Goal: Communication & Community: Answer question/provide support

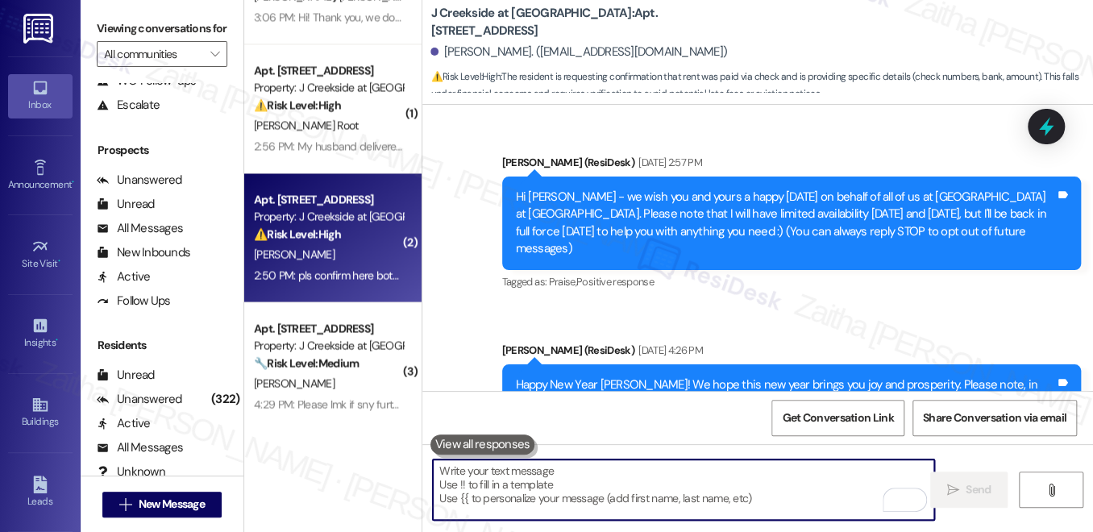
scroll to position [9358, 0]
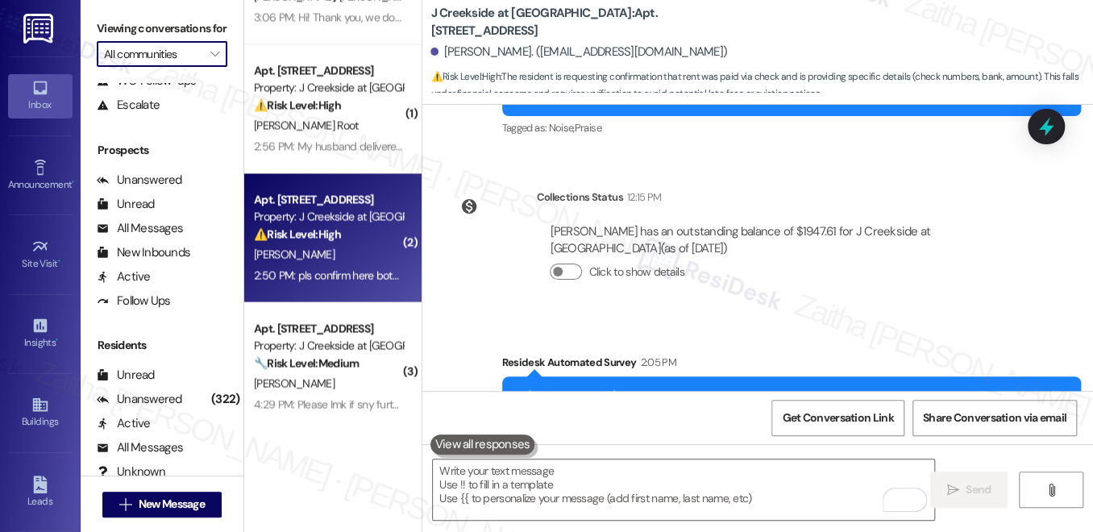
click at [161, 64] on input "All communities" at bounding box center [153, 54] width 98 height 26
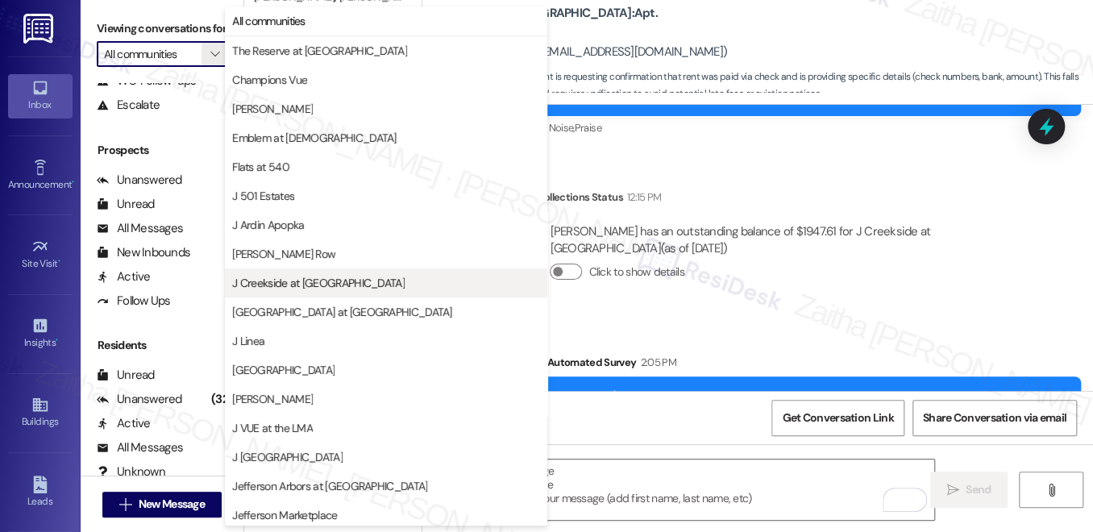
click at [324, 278] on span "J Creekside at [GEOGRAPHIC_DATA]" at bounding box center [318, 283] width 173 height 16
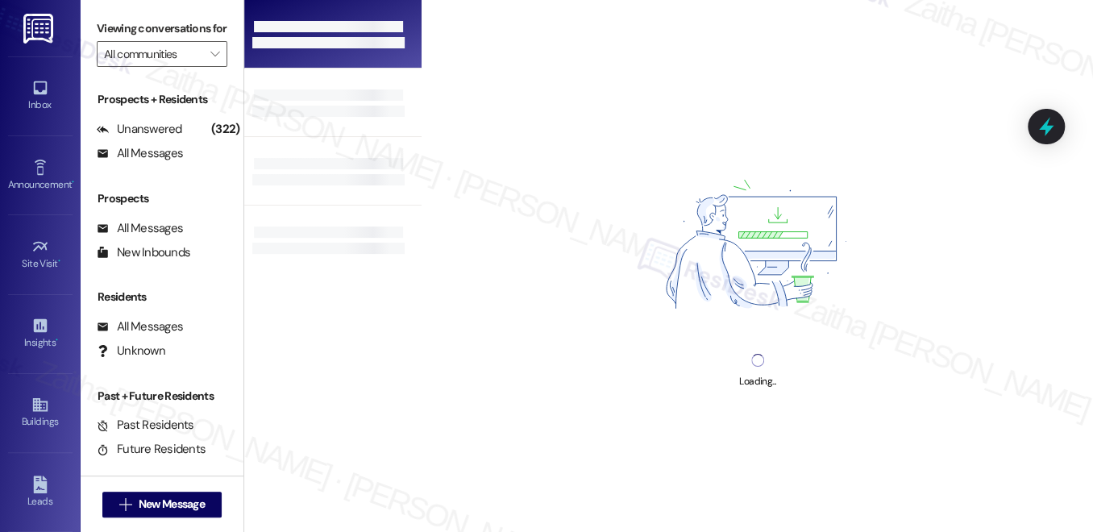
type input "J Creekside at [GEOGRAPHIC_DATA]"
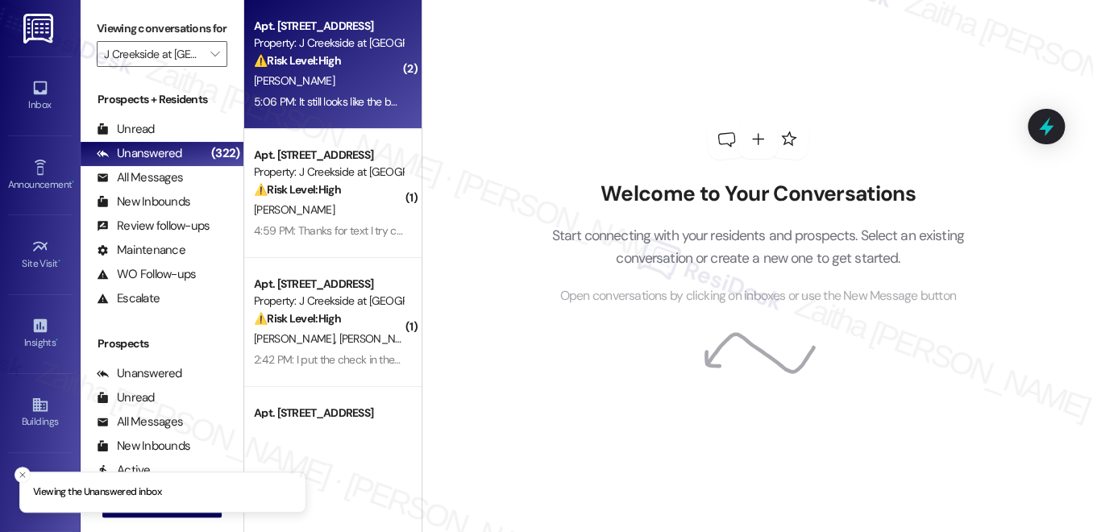
click at [357, 95] on div "5:06 PM: It still looks like the battery needs to be replaced 5:06 PM: It still…" at bounding box center [388, 101] width 269 height 15
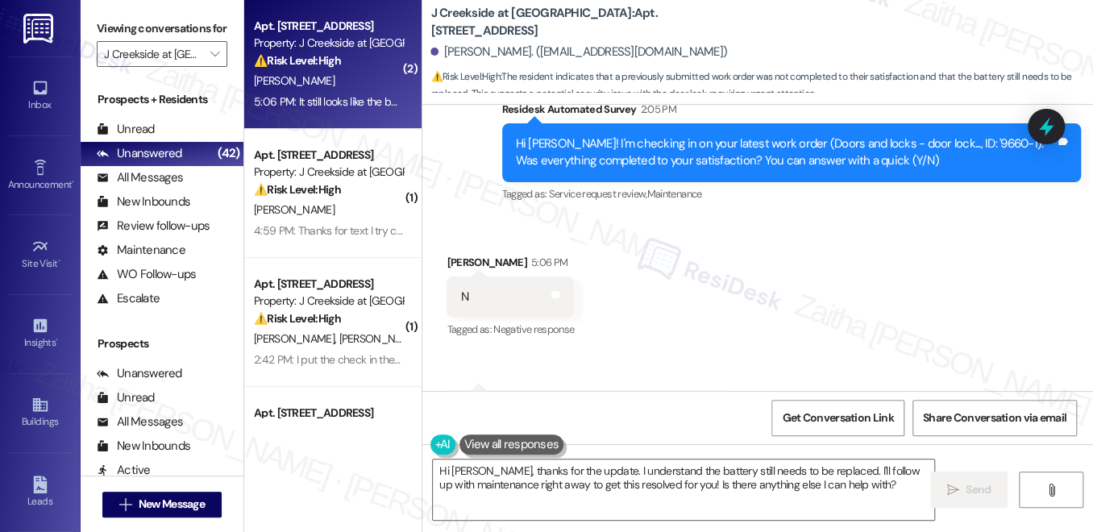
scroll to position [1993, 0]
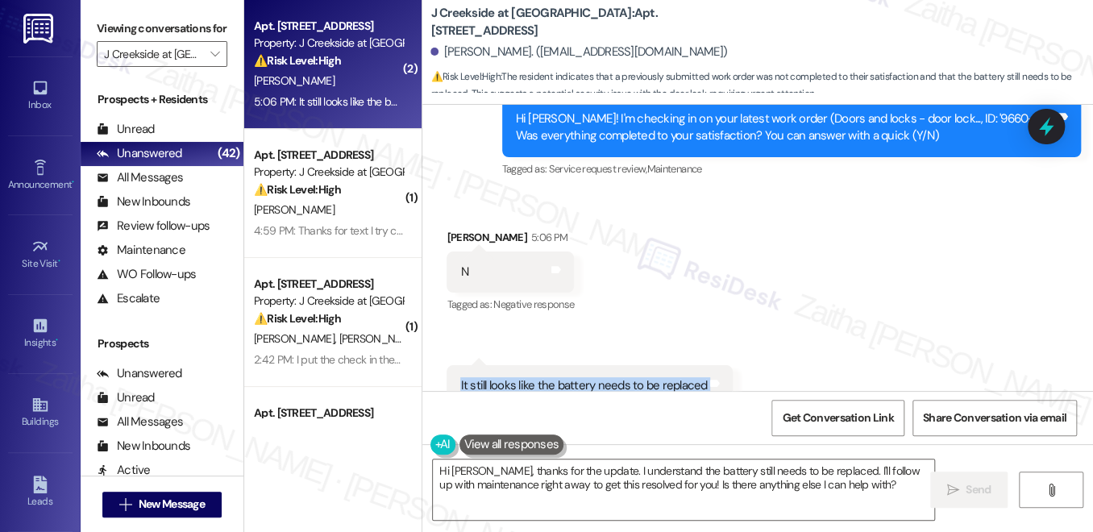
drag, startPoint x: 448, startPoint y: 335, endPoint x: 722, endPoint y: 340, distance: 274.2
click at [722, 365] on div "It still looks like the battery needs to be replaced Tags and notes" at bounding box center [590, 385] width 286 height 41
copy div "It still looks like the battery needs to be replaced Tags and notes"
click at [771, 196] on div "Received via SMS [PERSON_NAME] 5:06 PM N Tags and notes Tagged as: Negative res…" at bounding box center [758, 318] width 671 height 250
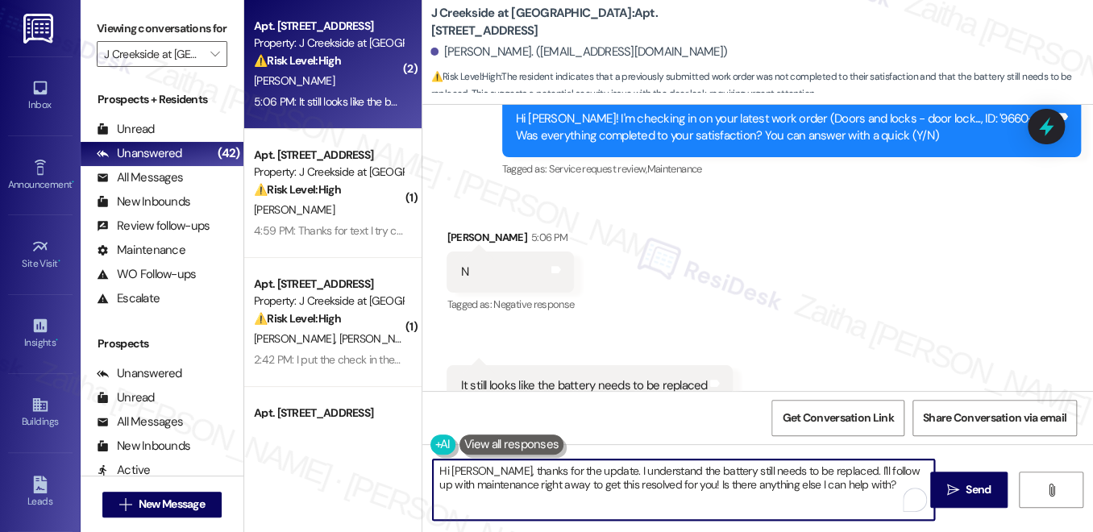
drag, startPoint x: 477, startPoint y: 471, endPoint x: 432, endPoint y: 468, distance: 45.3
click at [433, 468] on textarea "Hi [PERSON_NAME], thanks for the update. I understand the battery still needs t…" at bounding box center [684, 490] width 502 height 60
type textarea "Thanks for the update. I understand the battery still needs to be replaced. I'l…"
drag, startPoint x: 433, startPoint y: 466, endPoint x: 843, endPoint y: 486, distance: 410.1
click at [841, 489] on textarea "Thanks for the update. I understand the battery still needs to be replaced. I'l…" at bounding box center [684, 490] width 502 height 60
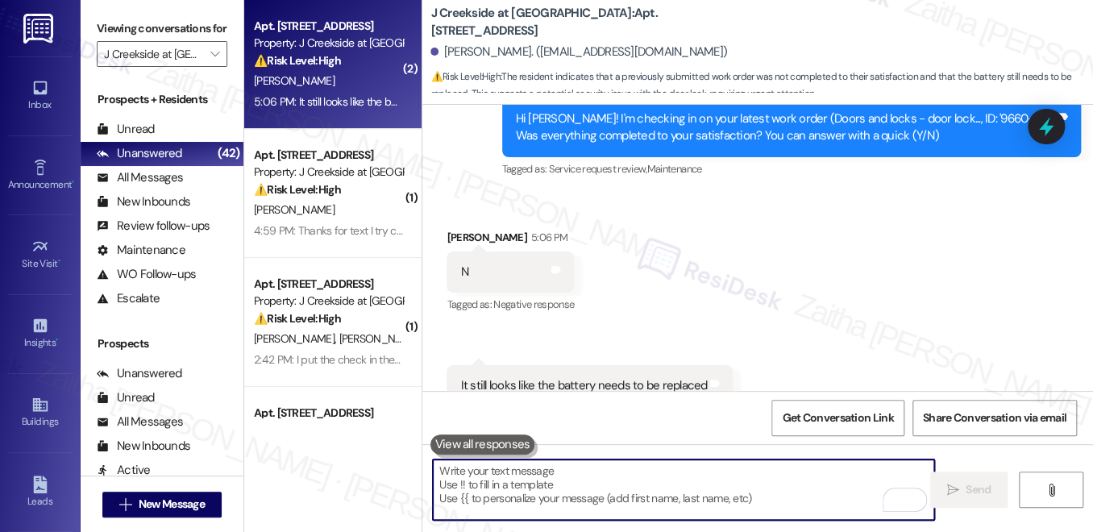
paste textarea "Thank you for letting me know, {{first_name}}. Has the team already come by to …"
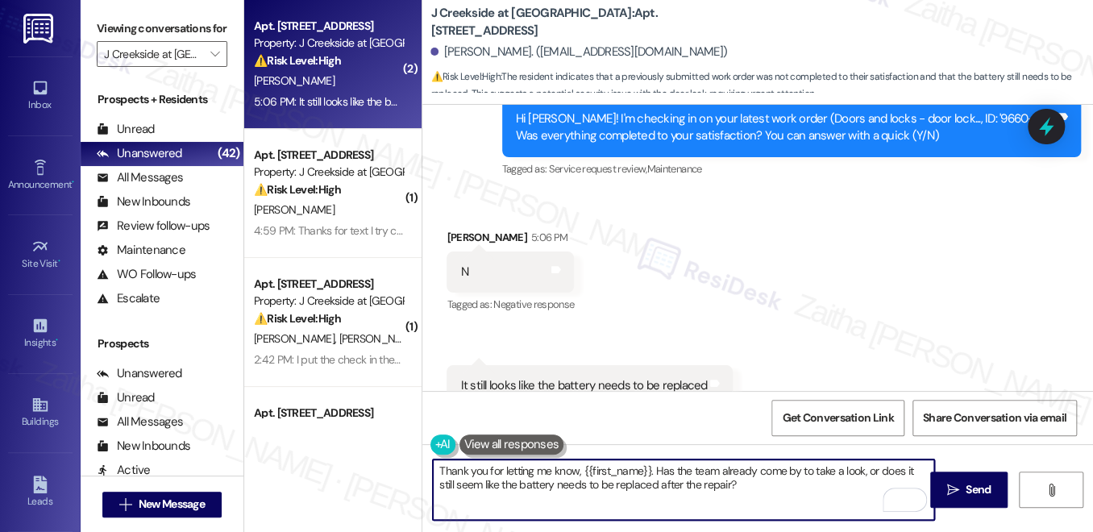
type textarea "Thank you for letting me know, {{first_name}}. Has the team already come by to …"
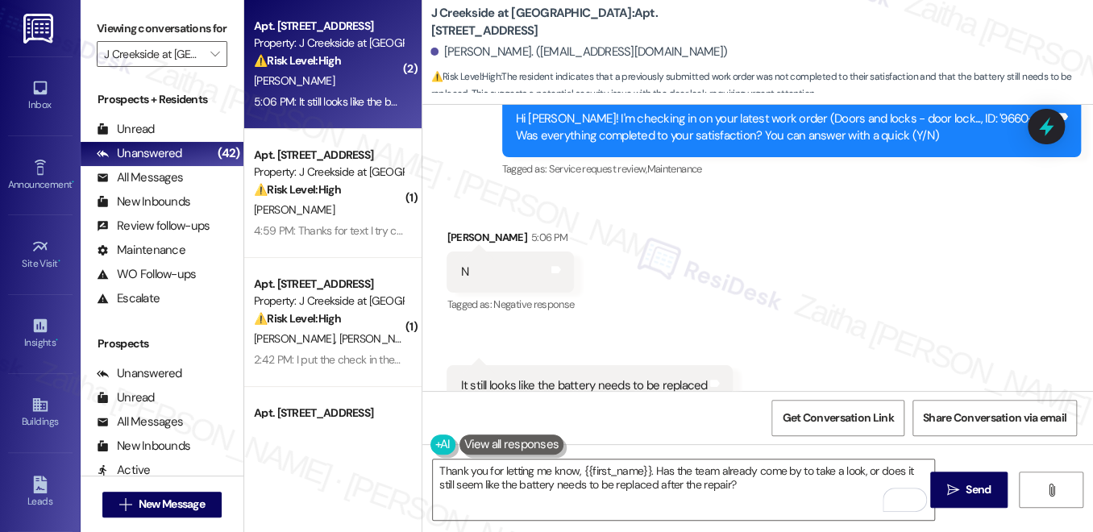
click at [939, 469] on div "Thank you for letting me know, {{first_name}}. Has the team already come by to …" at bounding box center [758, 504] width 671 height 121
click at [964, 480] on button " Send" at bounding box center [969, 490] width 78 height 36
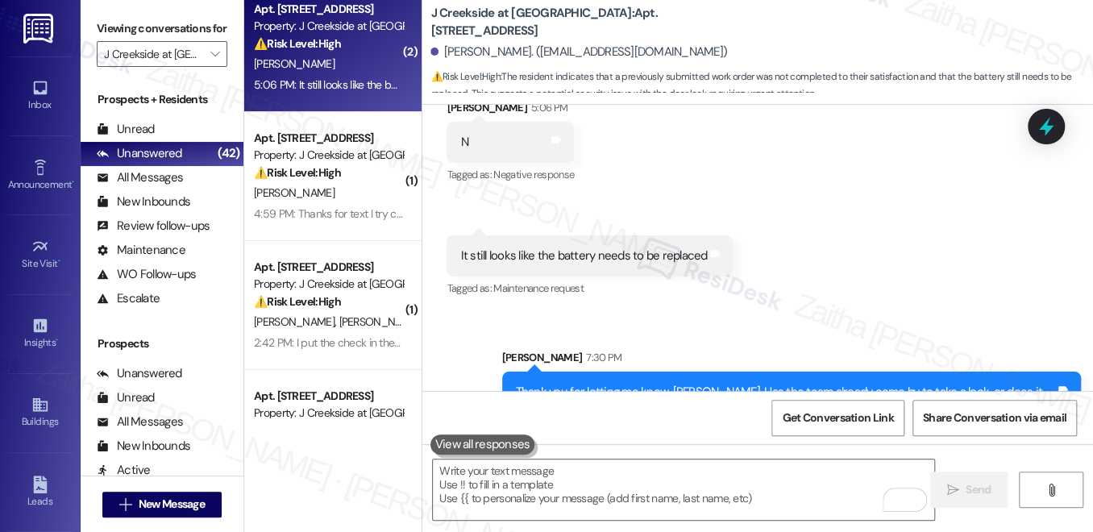
scroll to position [0, 0]
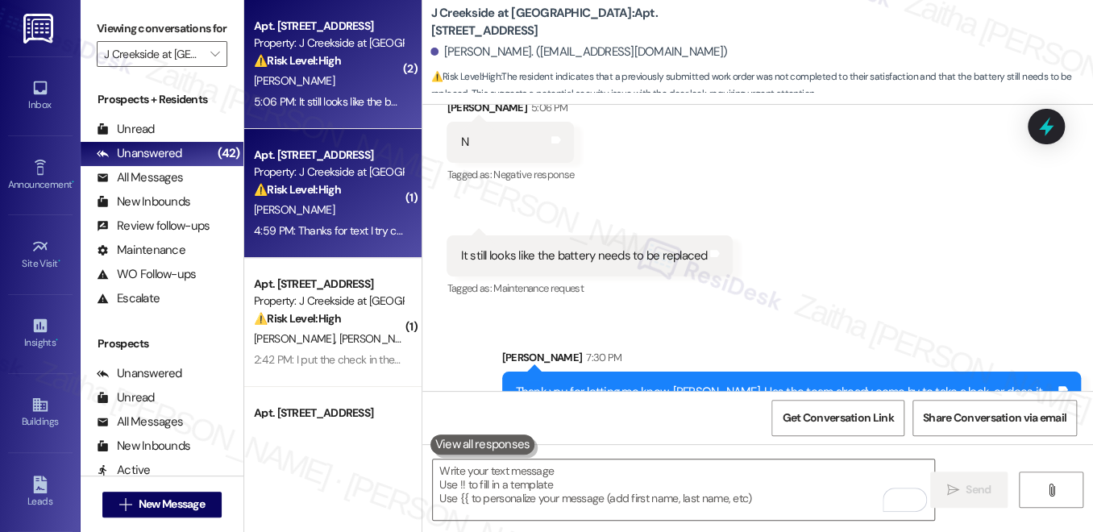
click at [369, 206] on div "[PERSON_NAME]" at bounding box center [328, 210] width 152 height 20
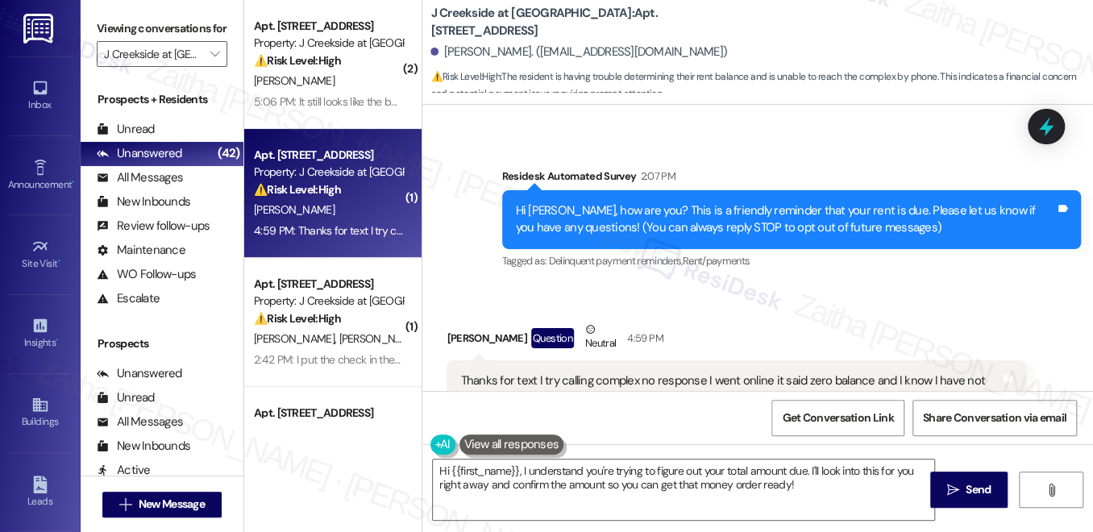
scroll to position [163, 0]
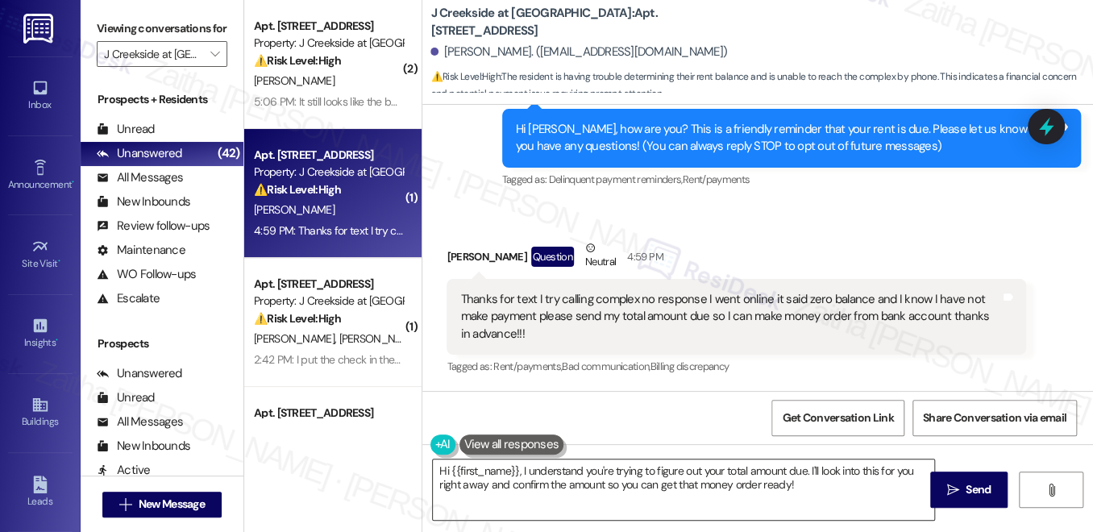
click at [443, 471] on textarea "Hi {{first_name}}, I understand you're trying to figure out your total amount d…" at bounding box center [684, 490] width 502 height 60
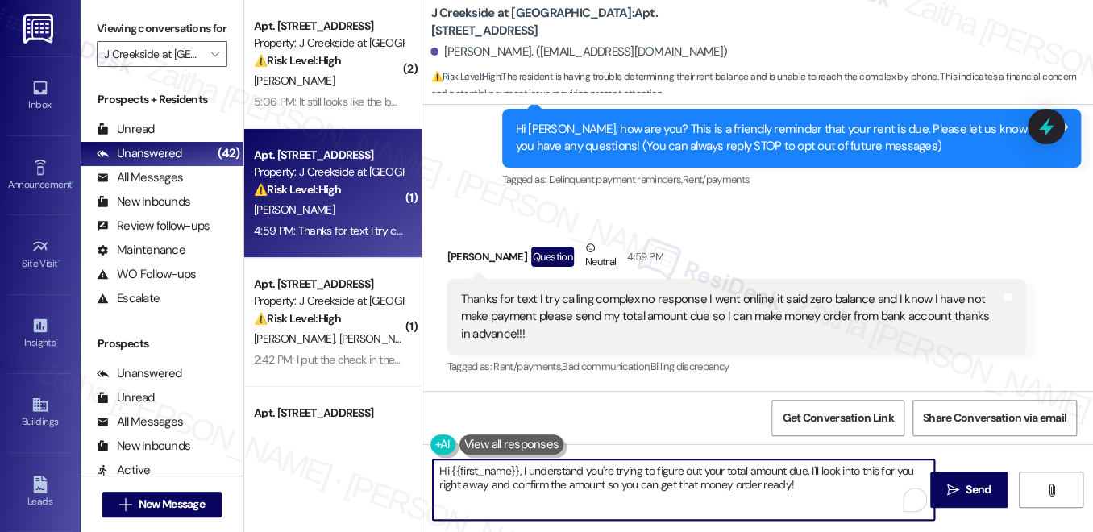
click at [443, 471] on textarea "Hi {{first_name}}, I understand you're trying to figure out your total amount d…" at bounding box center [684, 490] width 502 height 60
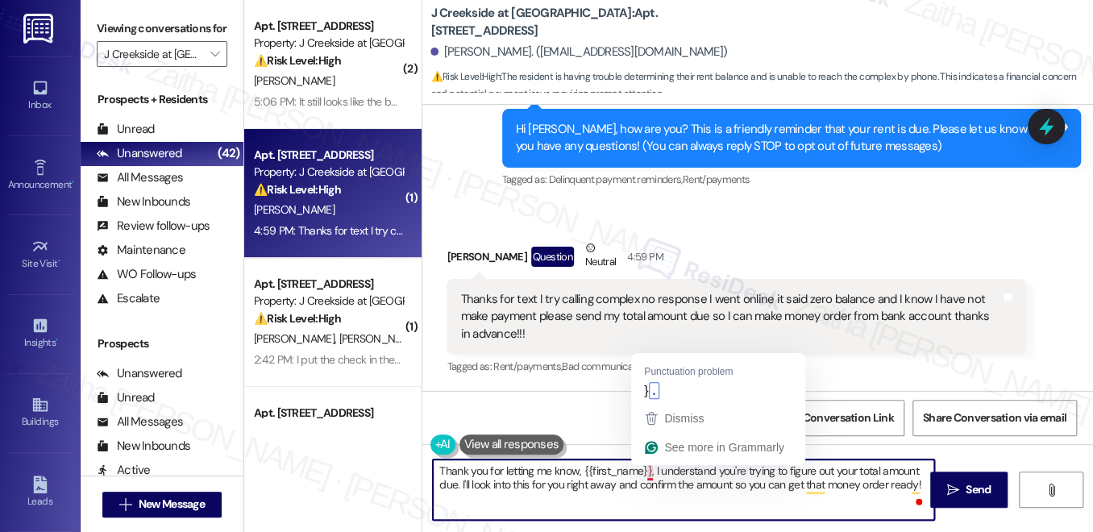
click at [651, 471] on textarea "Thank you for letting me know, {{first_name}}, I understand you're trying to fi…" at bounding box center [684, 490] width 502 height 60
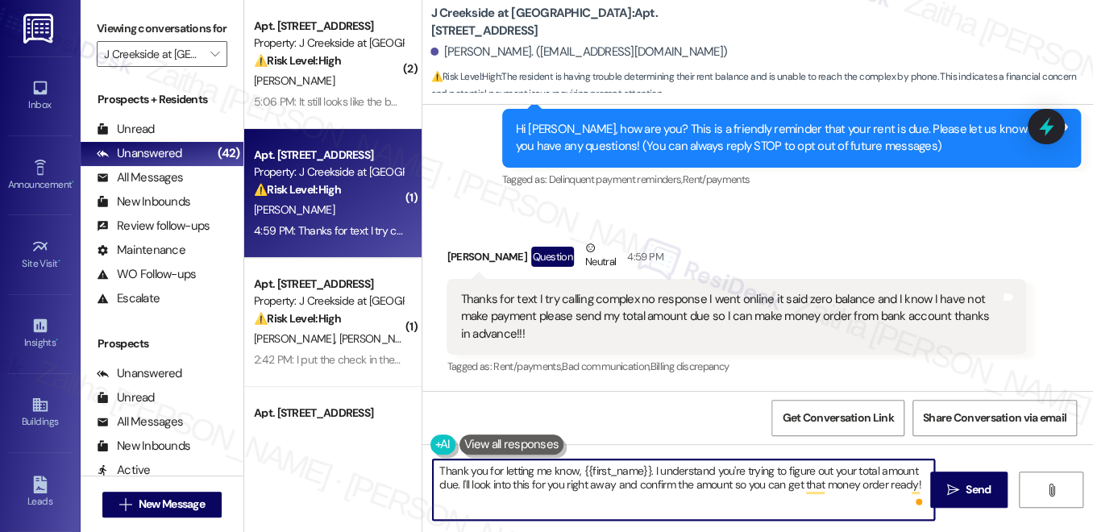
click at [593, 482] on textarea "Thank you for letting me know, {{first_name}}. I understand you're trying to fi…" at bounding box center [684, 490] width 502 height 60
type textarea "Thank you for letting me know, {{first_name}}. I understand you're trying to fi…"
click at [963, 489] on span "Send" at bounding box center [978, 489] width 31 height 17
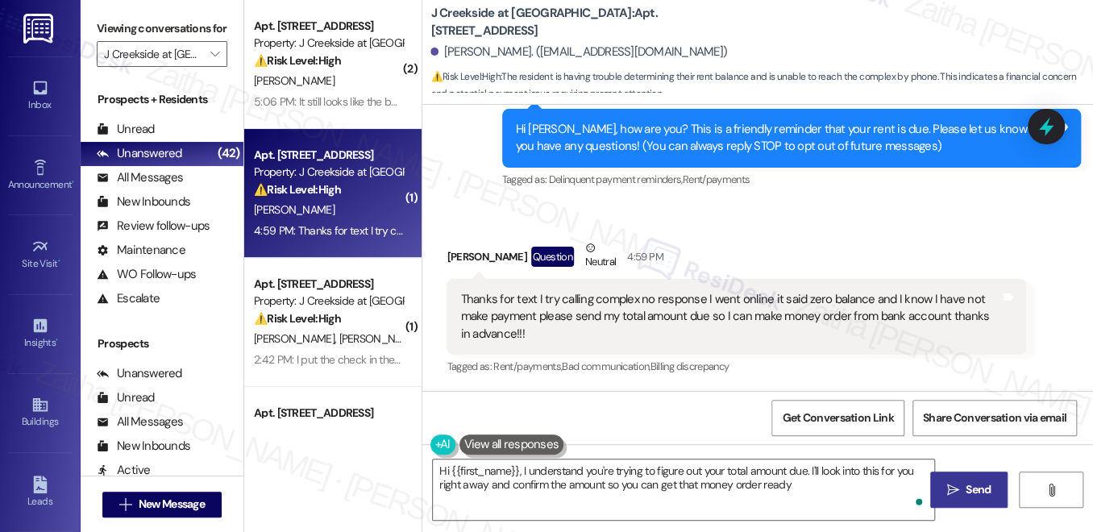
type textarea "Hi {{first_name}}, I understand you're trying to figure out your total amount d…"
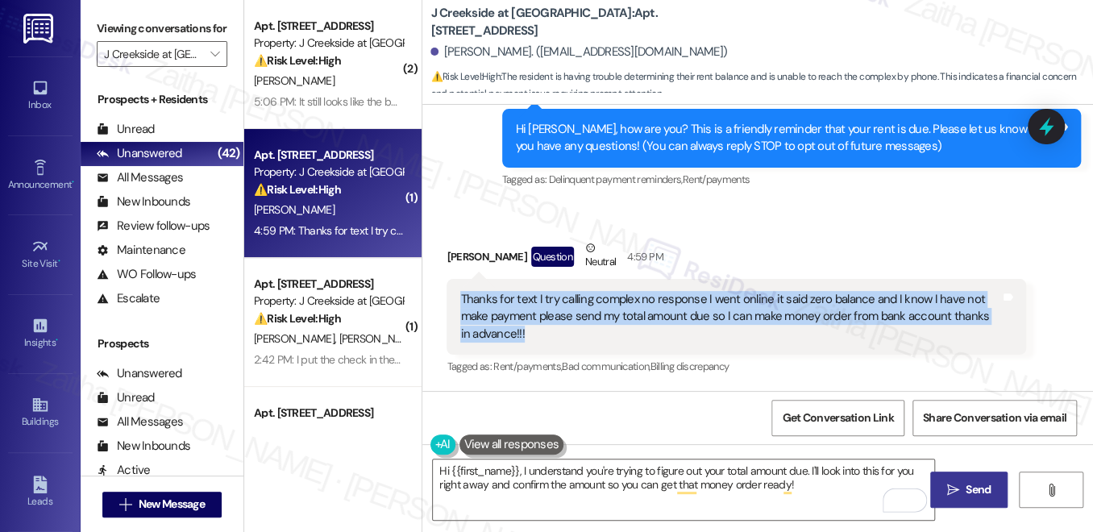
drag, startPoint x: 456, startPoint y: 293, endPoint x: 529, endPoint y: 335, distance: 83.8
click at [529, 335] on div "Thanks for text I try calling complex no response I went online it said zero ba…" at bounding box center [730, 317] width 543 height 52
copy div "Thanks for text I try calling complex no response I went online it said zero ba…"
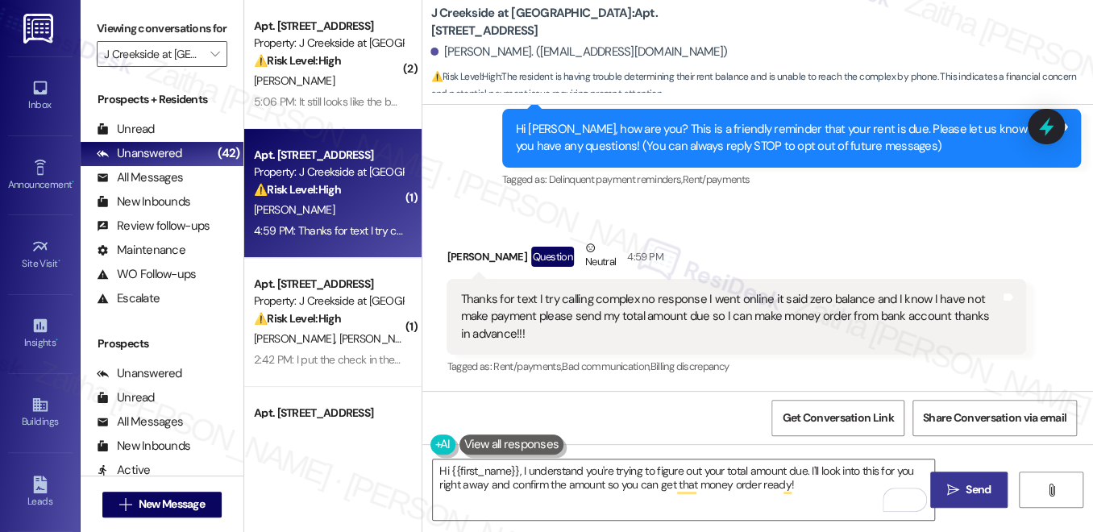
click at [886, 233] on div "Received via SMS [PERSON_NAME] Question Neutral 4:59 PM Thanks for text I try c…" at bounding box center [736, 309] width 603 height 164
click at [1053, 116] on icon at bounding box center [1046, 126] width 27 height 27
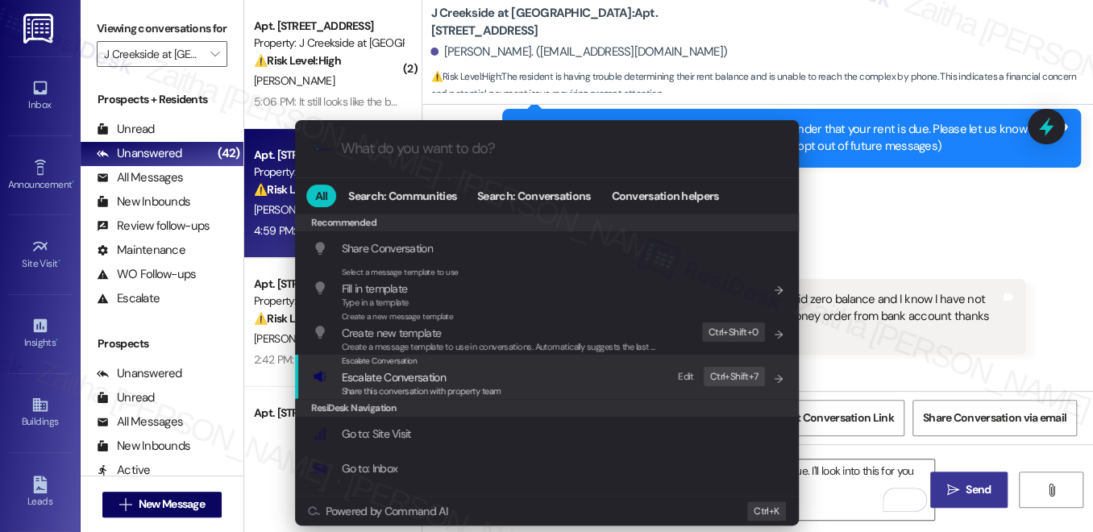
click at [401, 379] on span "Escalate Conversation" at bounding box center [394, 377] width 104 height 15
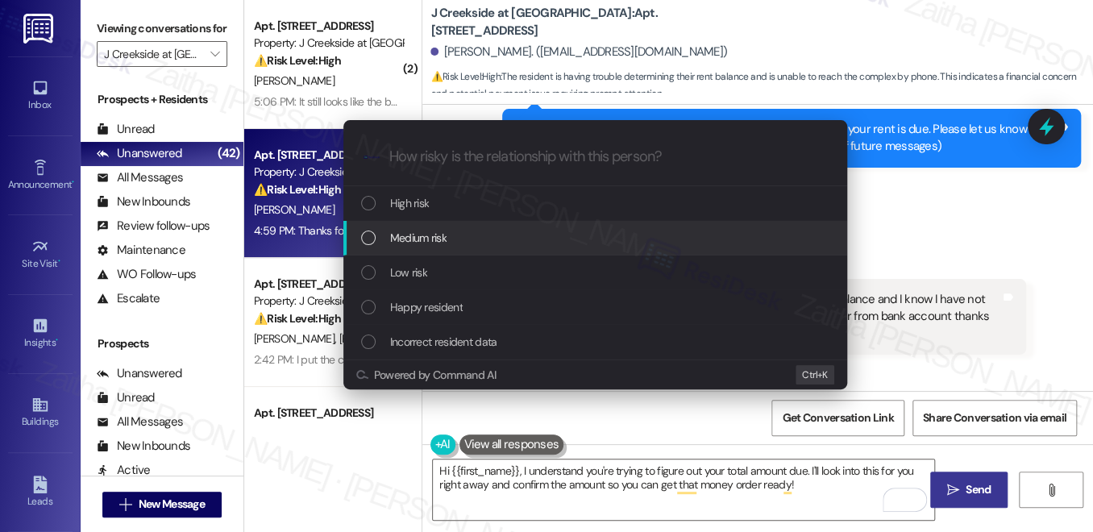
click at [447, 242] on div "Medium risk" at bounding box center [597, 238] width 472 height 18
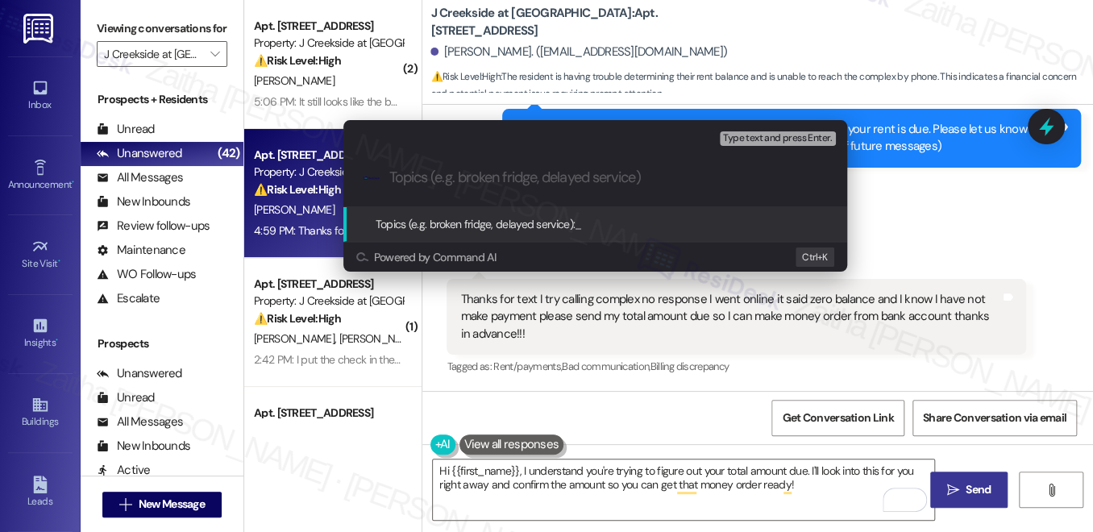
paste input "Request for Total Amount Due"
type input "Request for Total Amount Due"
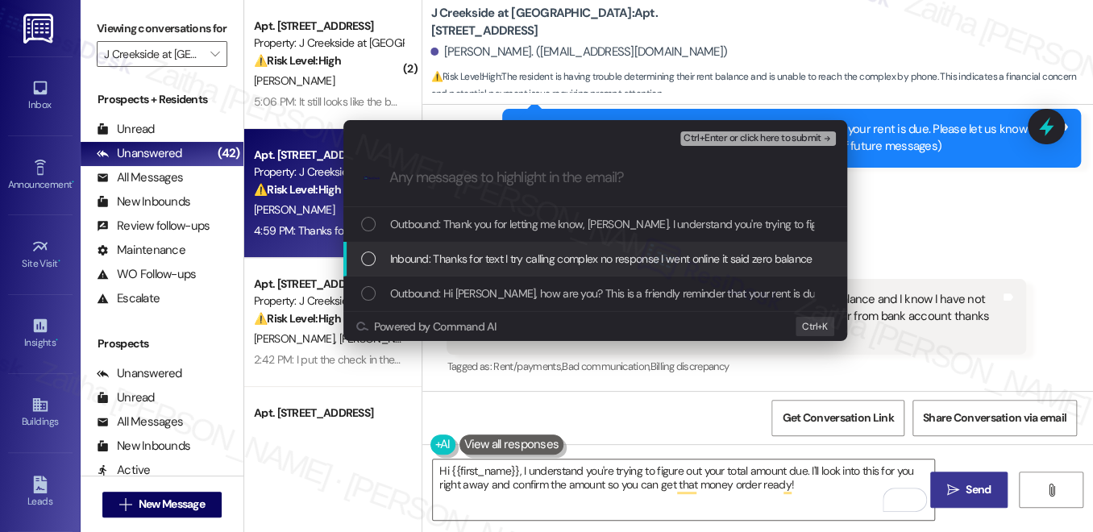
click at [508, 252] on span "Inbound: Thanks for text I try calling complex no response I went online it sai…" at bounding box center [928, 259] width 1076 height 18
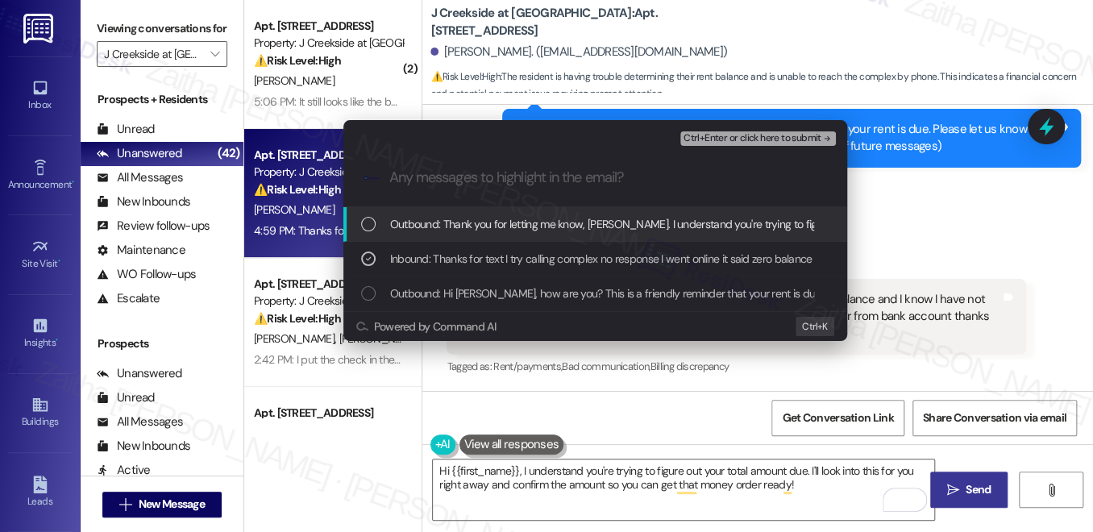
click at [722, 138] on span "Ctrl+Enter or click here to submit" at bounding box center [753, 138] width 138 height 11
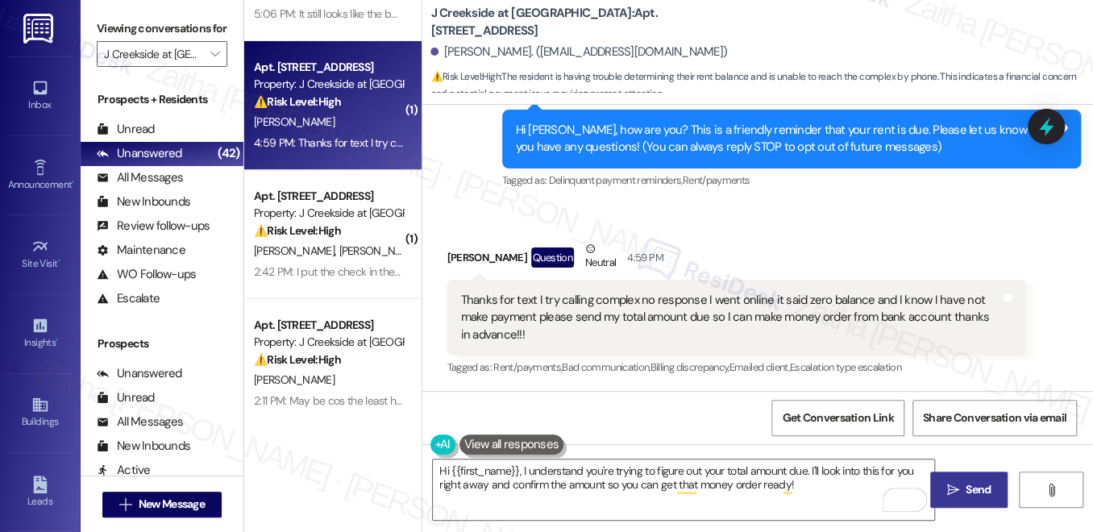
scroll to position [0, 0]
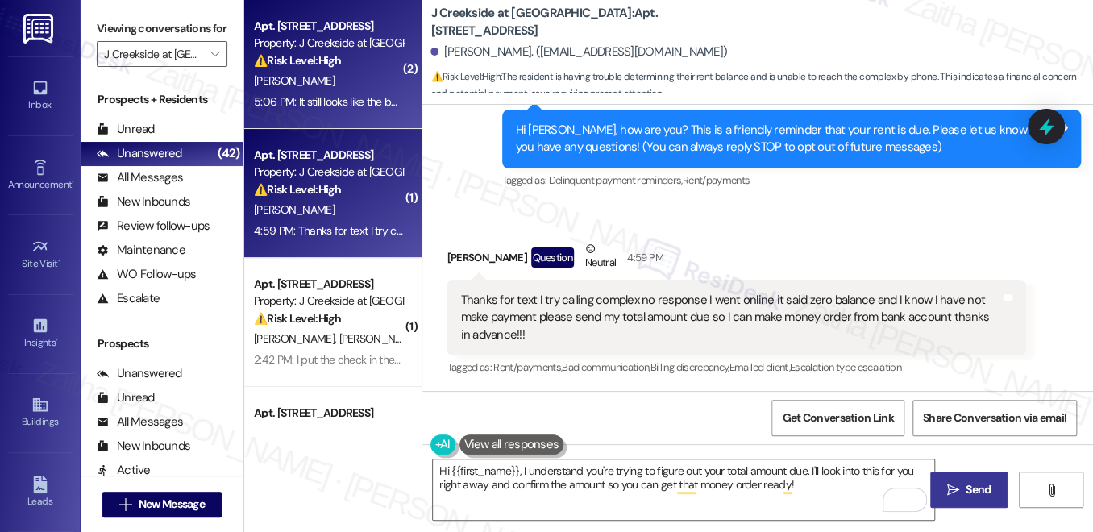
click at [339, 94] on div "5:06 PM: It still looks like the battery needs to be replaced 5:06 PM: It still…" at bounding box center [388, 101] width 269 height 15
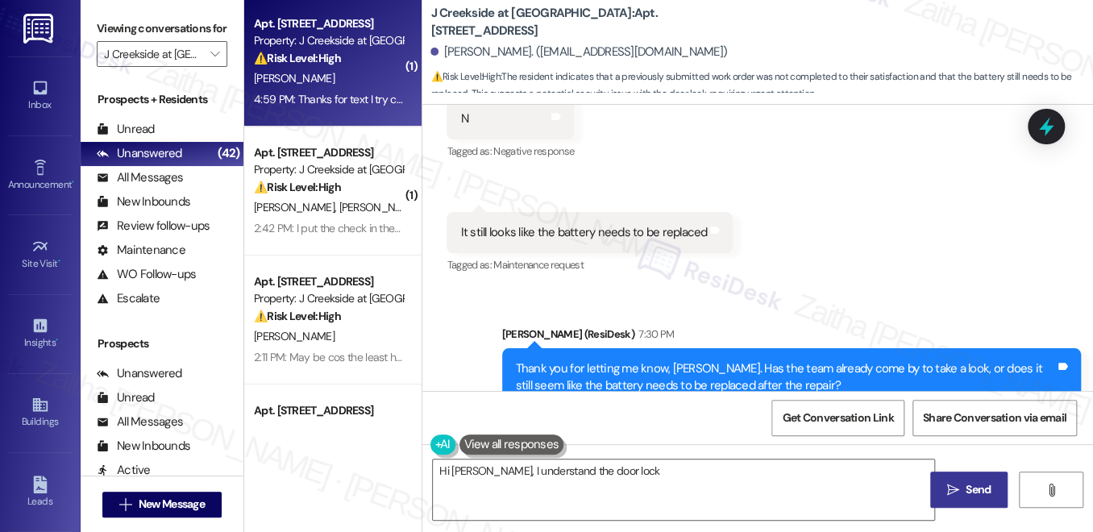
scroll to position [146, 0]
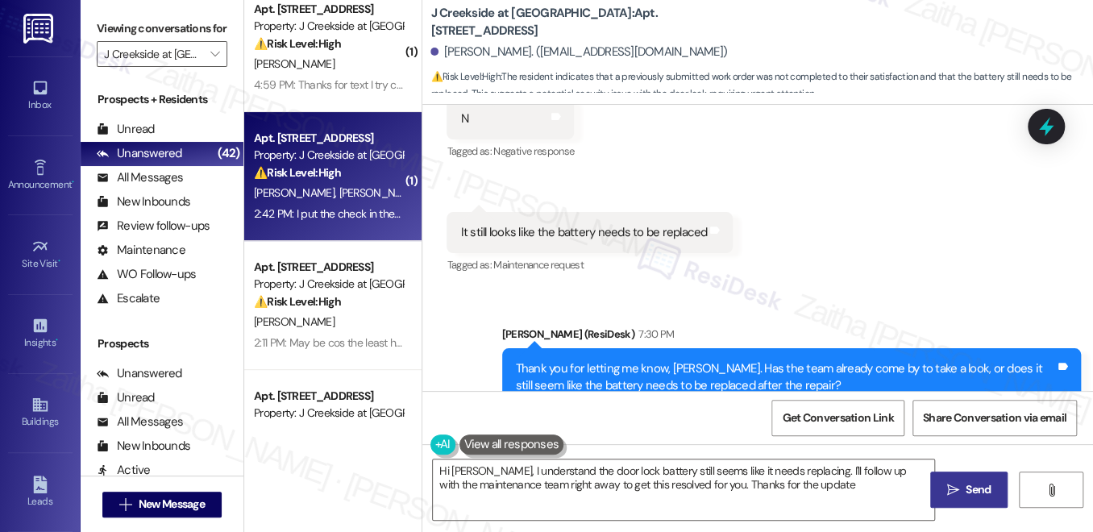
type textarea "Hi [PERSON_NAME], I understand the door lock battery still seems like it needs …"
click at [367, 192] on div "[PERSON_NAME] [PERSON_NAME]" at bounding box center [328, 193] width 152 height 20
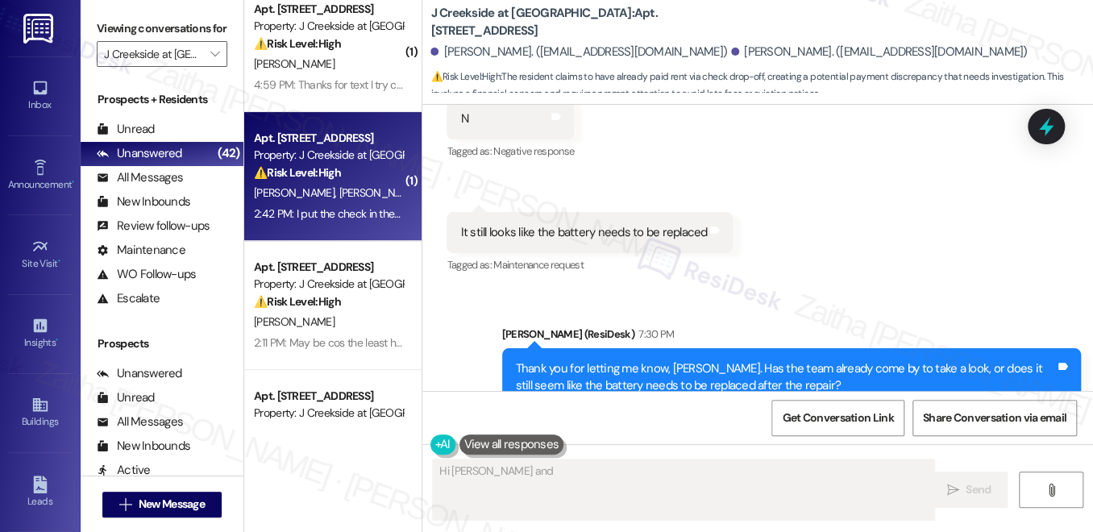
scroll to position [1905, 0]
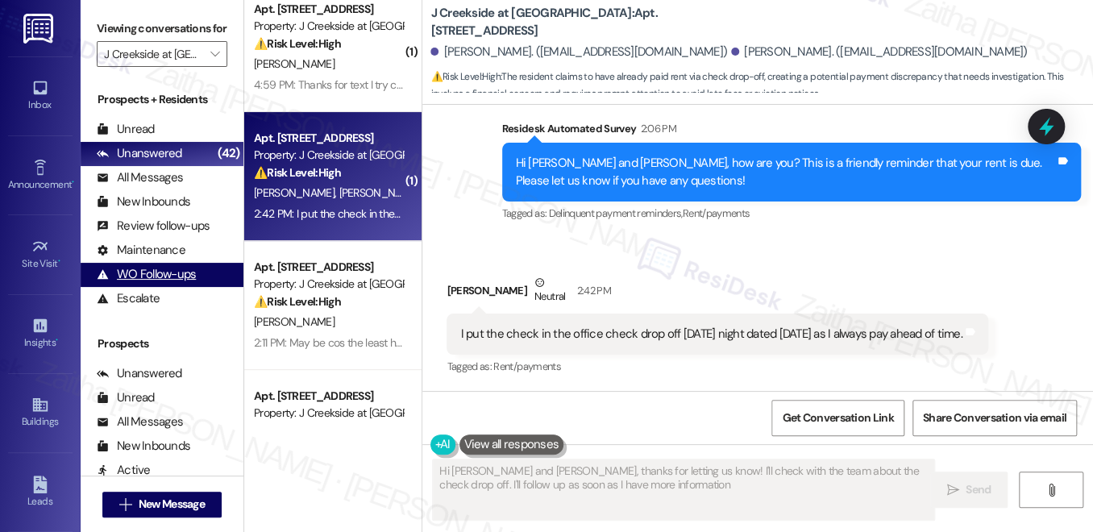
type textarea "Hi [PERSON_NAME] and [PERSON_NAME], thanks for letting us know! I'll check with…"
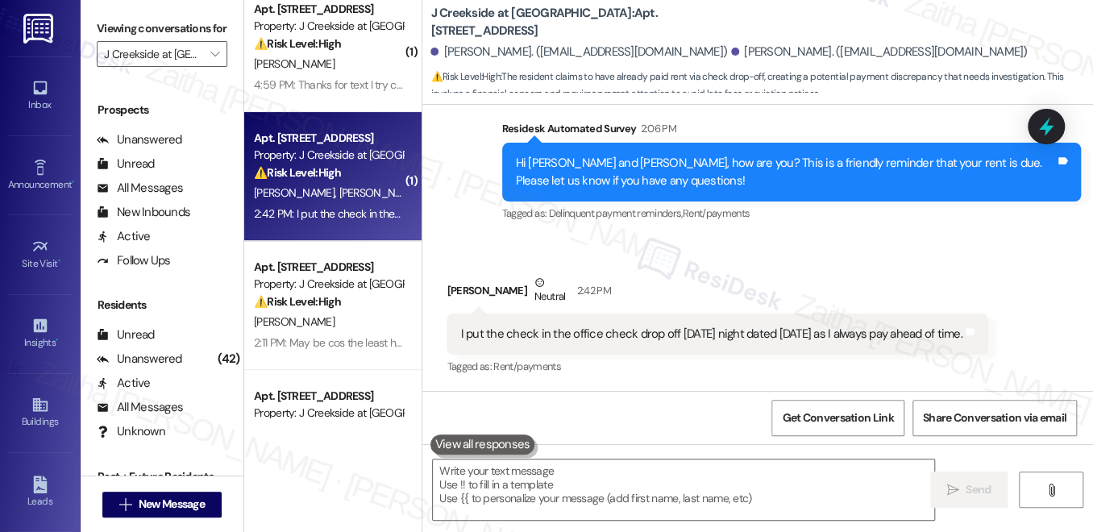
scroll to position [291, 0]
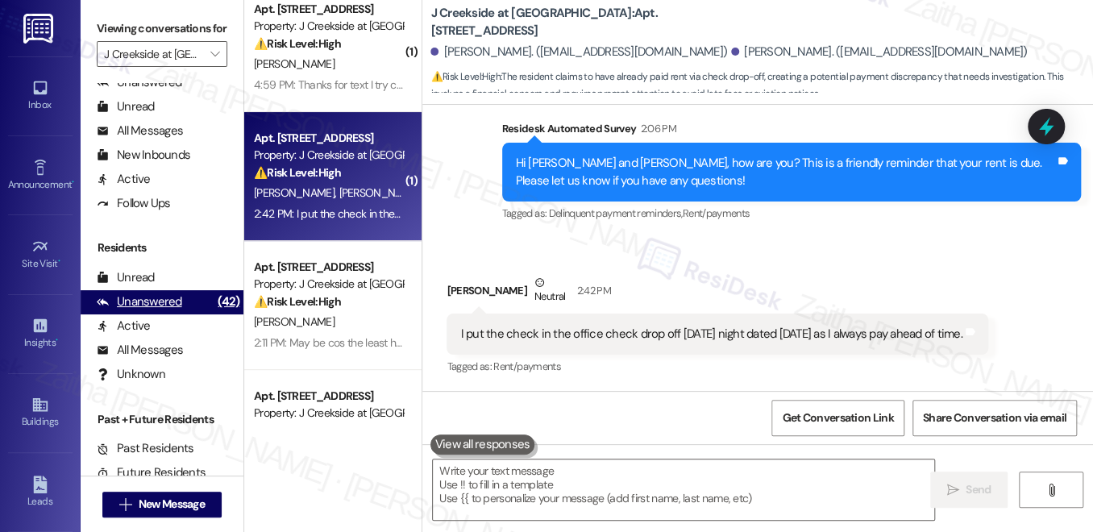
click at [130, 310] on div "Unanswered" at bounding box center [139, 301] width 85 height 17
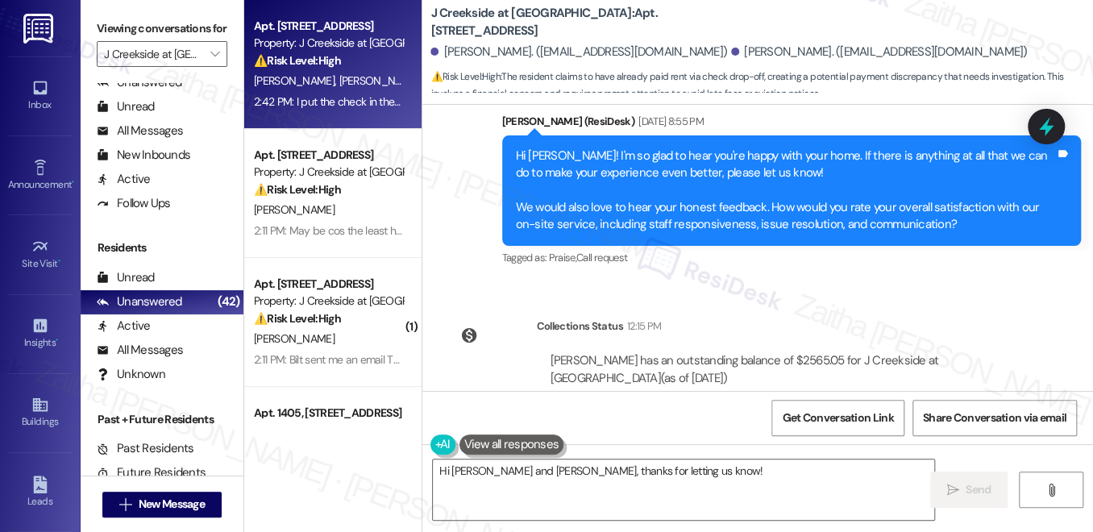
scroll to position [1904, 0]
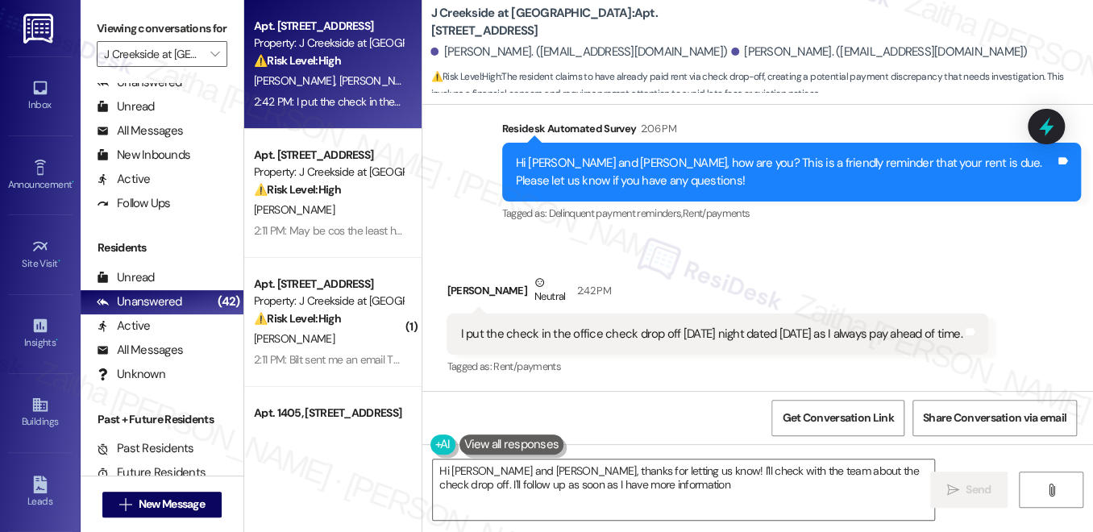
type textarea "Hi [PERSON_NAME] and [PERSON_NAME], thanks for letting us know! I'll check with…"
click at [372, 65] on div "⚠️ Risk Level: High The resident claims to have already paid rent via check dro…" at bounding box center [328, 60] width 149 height 17
drag, startPoint x: 452, startPoint y: 317, endPoint x: 512, endPoint y: 347, distance: 66.7
click at [512, 347] on div "I put the check in the office check drop off [DATE] night dated [DATE] as I alw…" at bounding box center [717, 334] width 541 height 41
copy div "I put the check in the office check drop off [DATE] night dated [DATE] as I alw…"
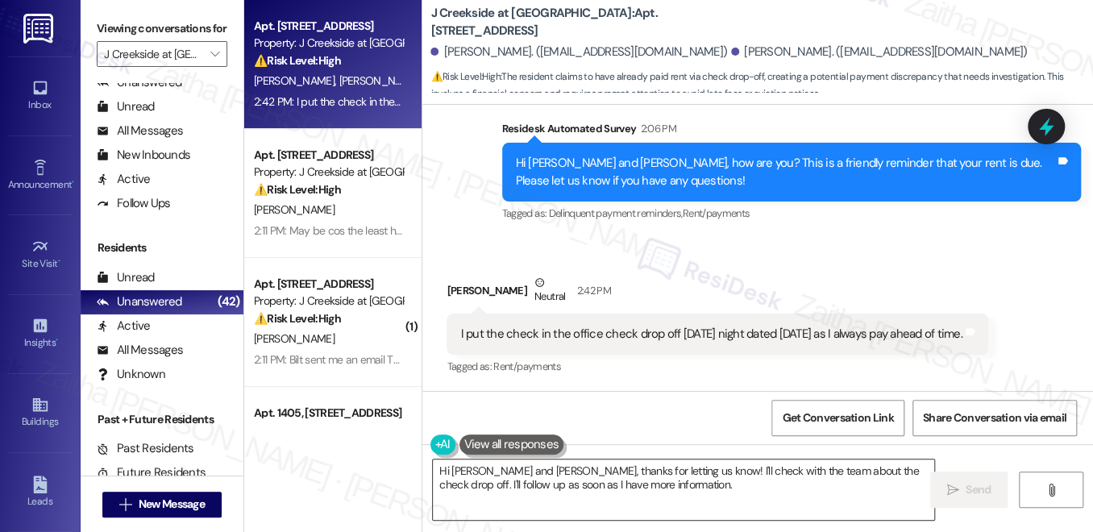
click at [693, 482] on textarea "Hi [PERSON_NAME] and [PERSON_NAME], thanks for letting us know! I'll check with…" at bounding box center [684, 490] width 502 height 60
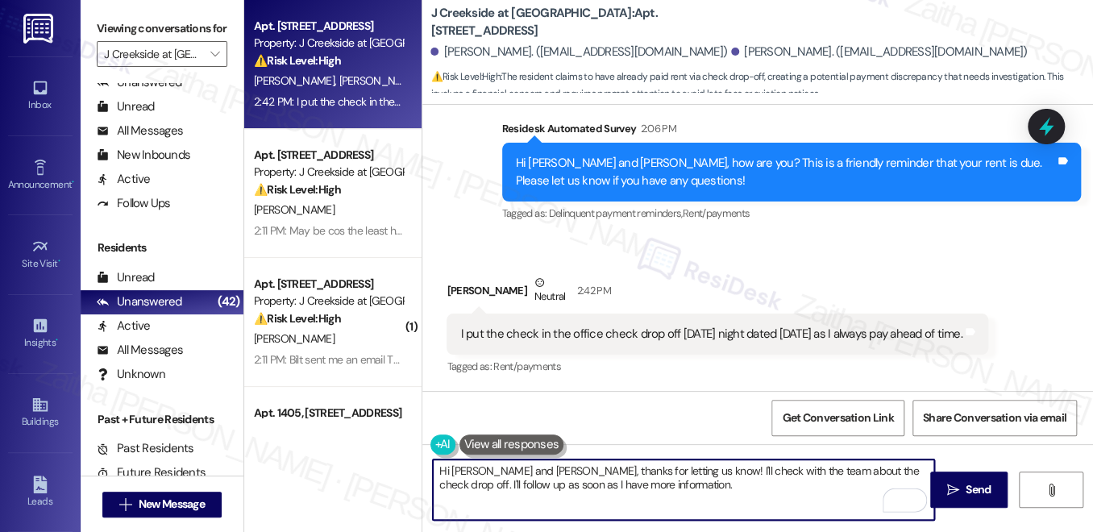
drag, startPoint x: 432, startPoint y: 469, endPoint x: 697, endPoint y: 490, distance: 265.3
click at [695, 490] on textarea "Hi [PERSON_NAME] and [PERSON_NAME], thanks for letting us know! I'll check with…" at bounding box center [684, 490] width 502 height 60
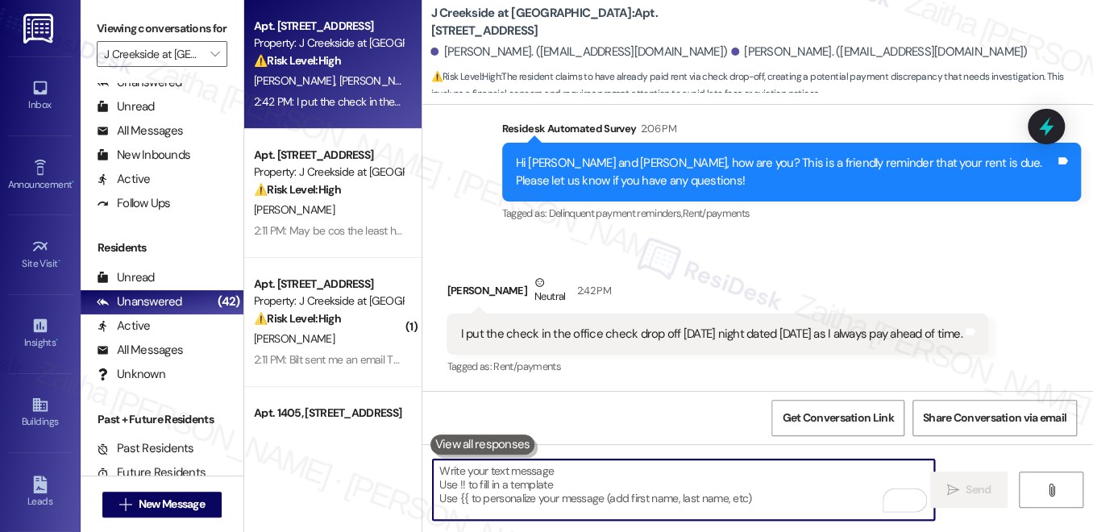
paste textarea "Thank you for the update, {{first_name}}. Please note that reminders are sent t…"
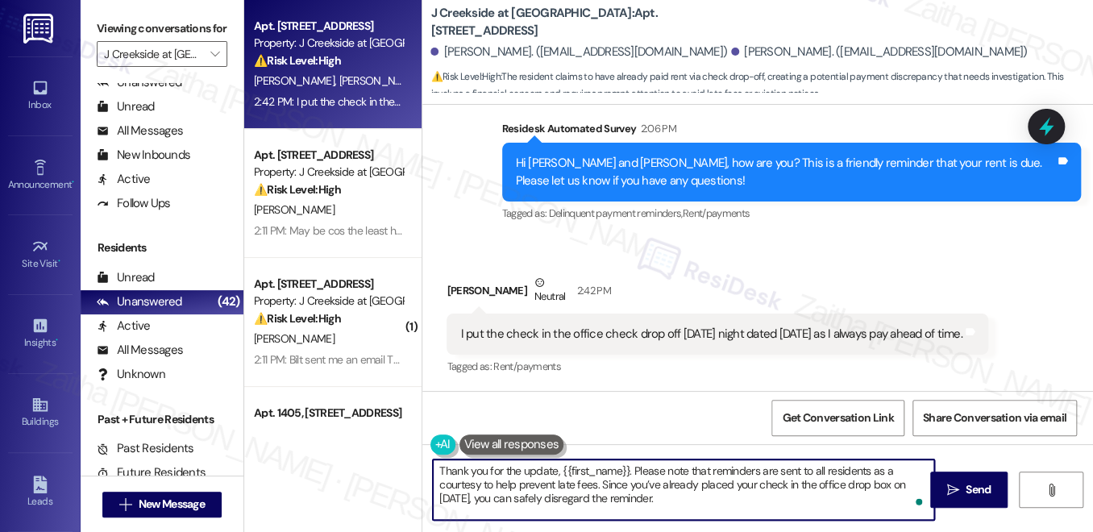
scroll to position [1905, 0]
click at [456, 484] on textarea "Thank you for the update, {{first_name}}. Please note that reminders are sent t…" at bounding box center [684, 490] width 502 height 60
click at [606, 495] on textarea "Thank you for the update, {{first_name}}. Please note that reminders are sent t…" at bounding box center [684, 490] width 502 height 60
paste textarea "Thank you as well for always paying ahead of time"
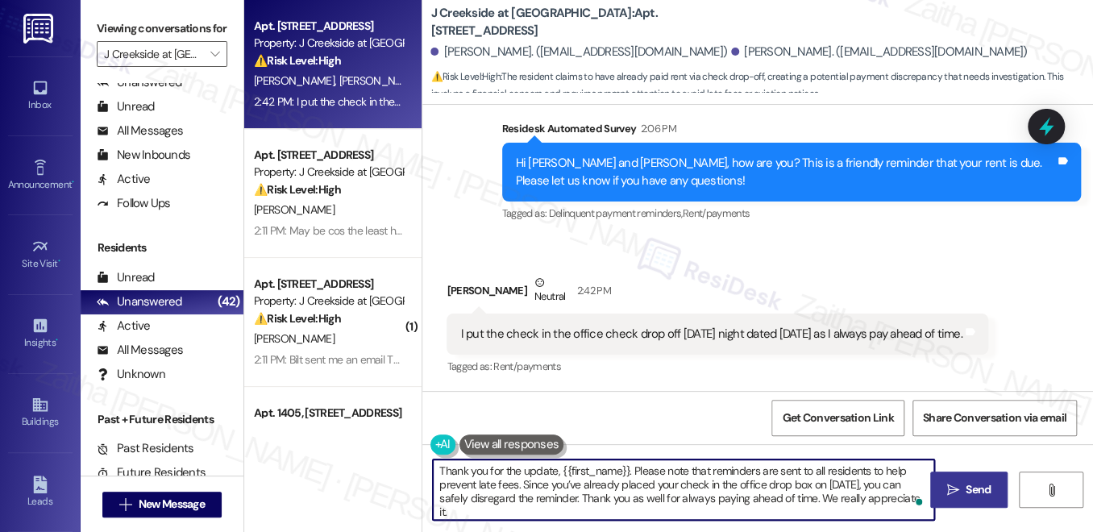
type textarea "Thank you for the update, {{first_name}}. Please note that reminders are sent t…"
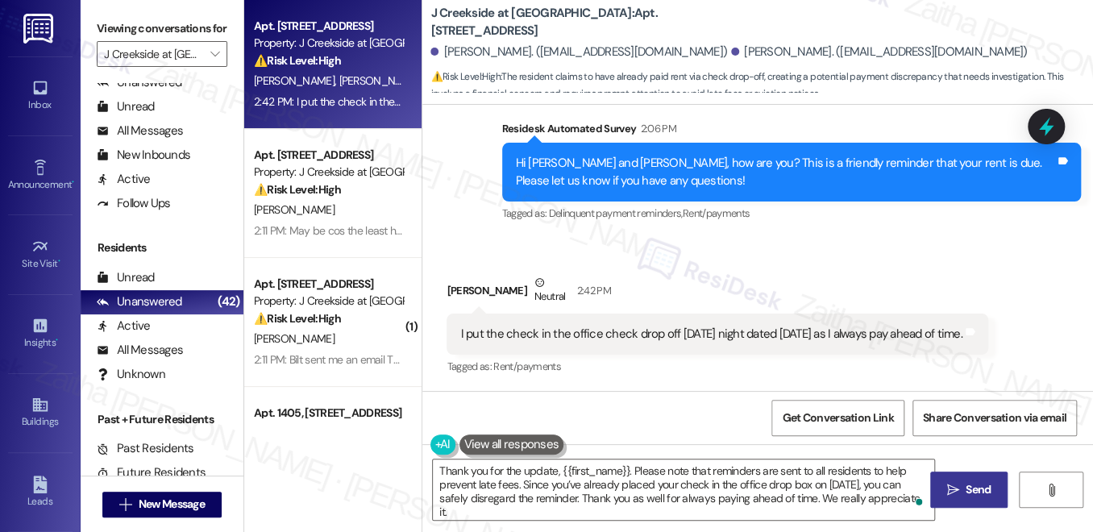
click at [980, 489] on span "Send" at bounding box center [978, 489] width 25 height 17
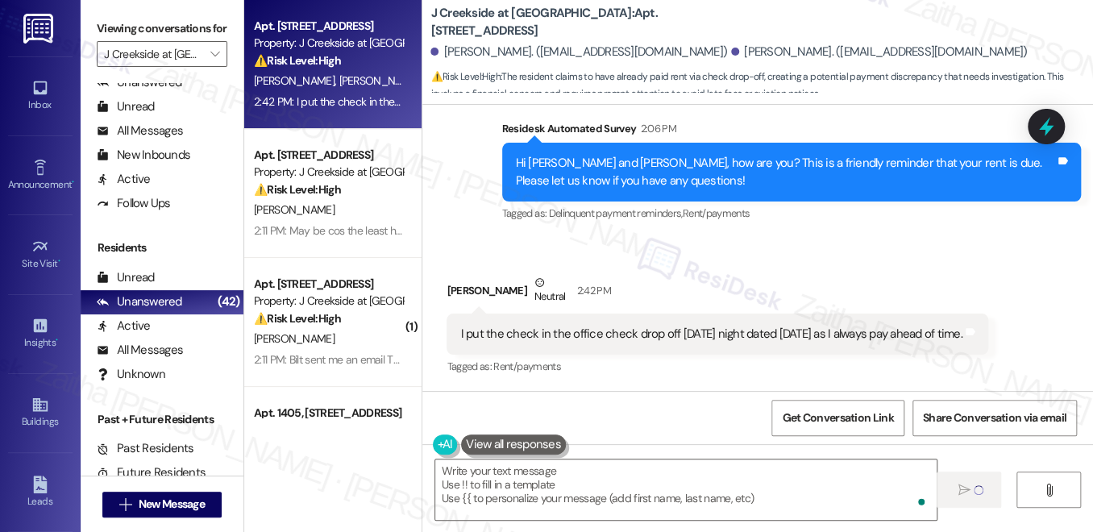
type textarea "Fetching suggested responses. Please feel free to read through the conversation…"
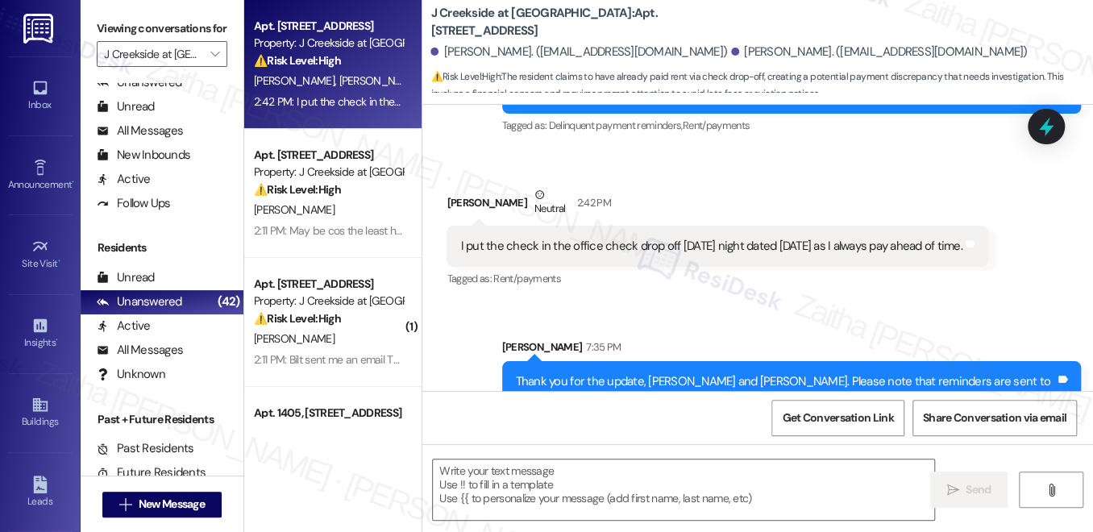
scroll to position [2053, 0]
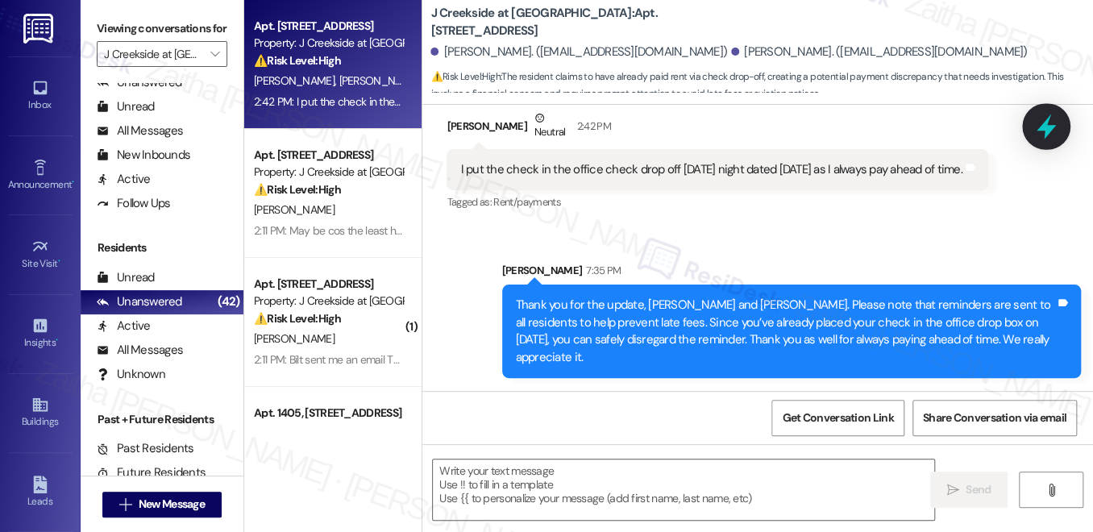
click at [1053, 130] on icon at bounding box center [1046, 126] width 27 height 27
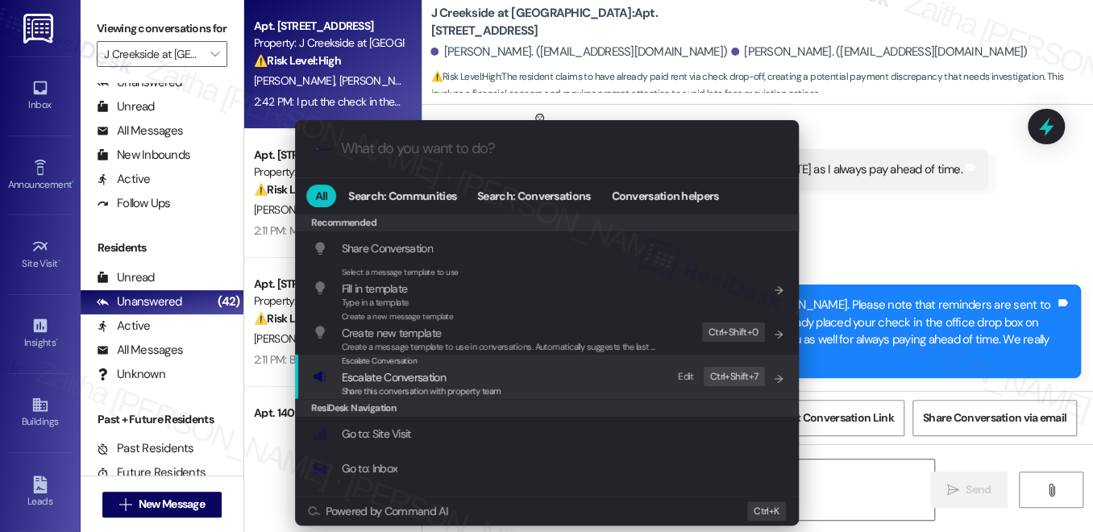
click at [395, 370] on span "Escalate Conversation" at bounding box center [394, 377] width 104 height 15
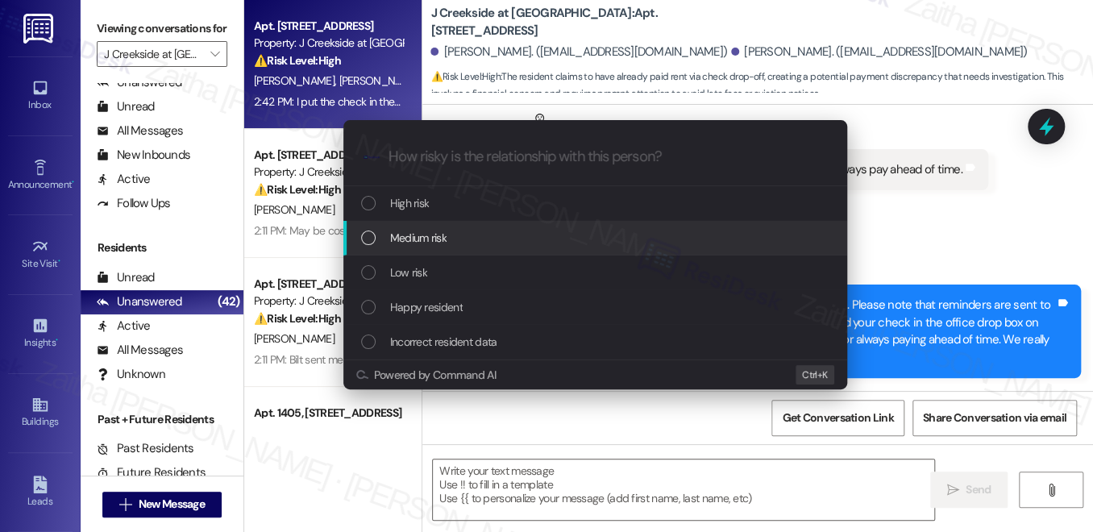
click at [426, 234] on span "Medium risk" at bounding box center [418, 238] width 56 height 18
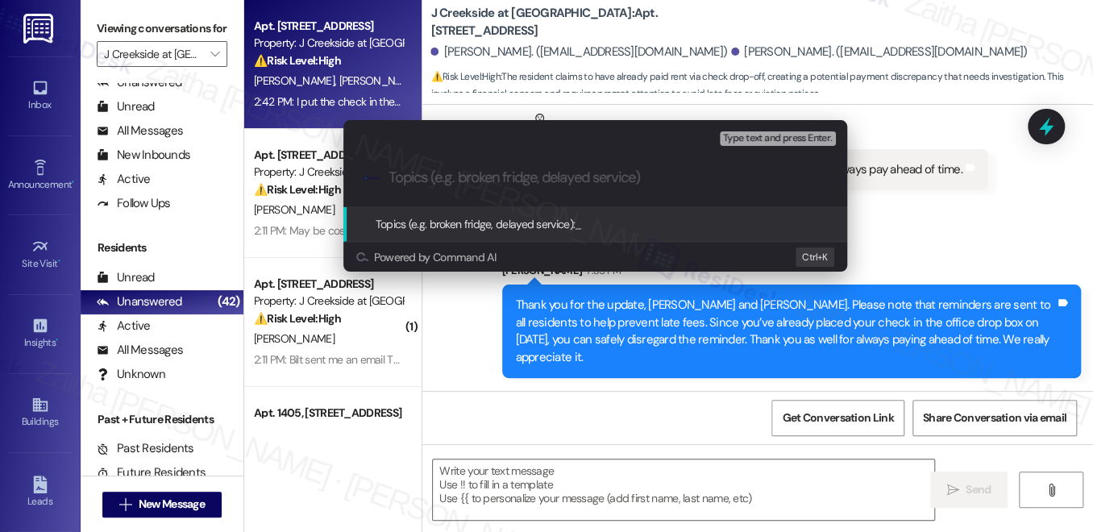
paste input "Resident Update: Payment Placed in Dropbox"
type input "Resident Update: Payment Placed in Dropbox"
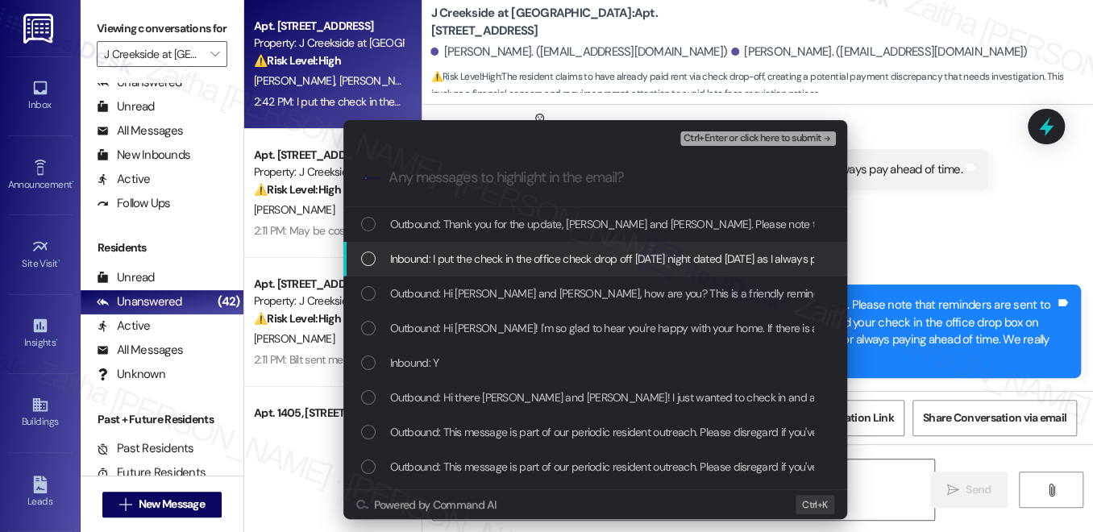
click at [550, 260] on span "Inbound: I put the check in the office check drop off [DATE] night dated [DATE]…" at bounding box center [644, 259] width 509 height 18
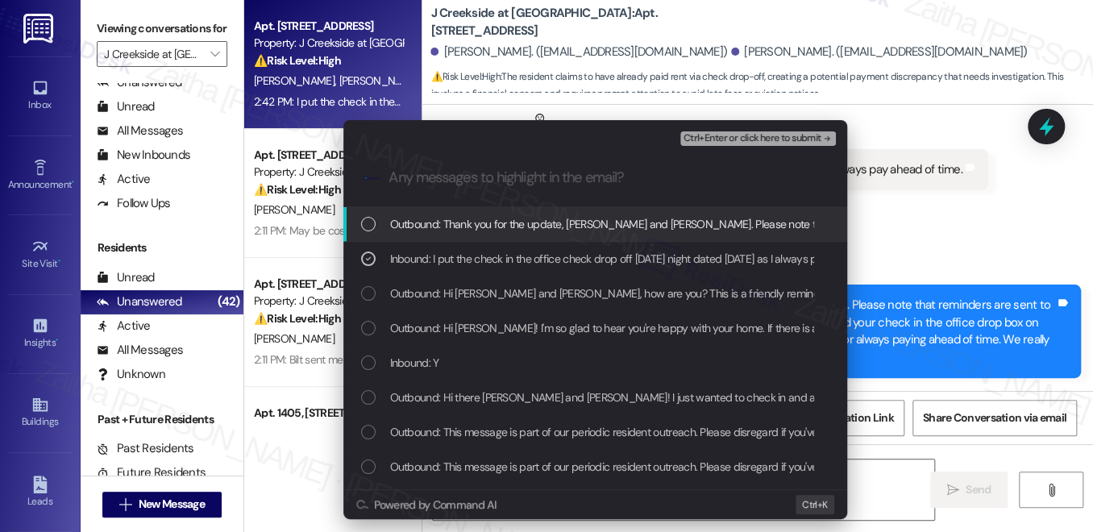
click at [731, 135] on span "Ctrl+Enter or click here to submit" at bounding box center [753, 138] width 138 height 11
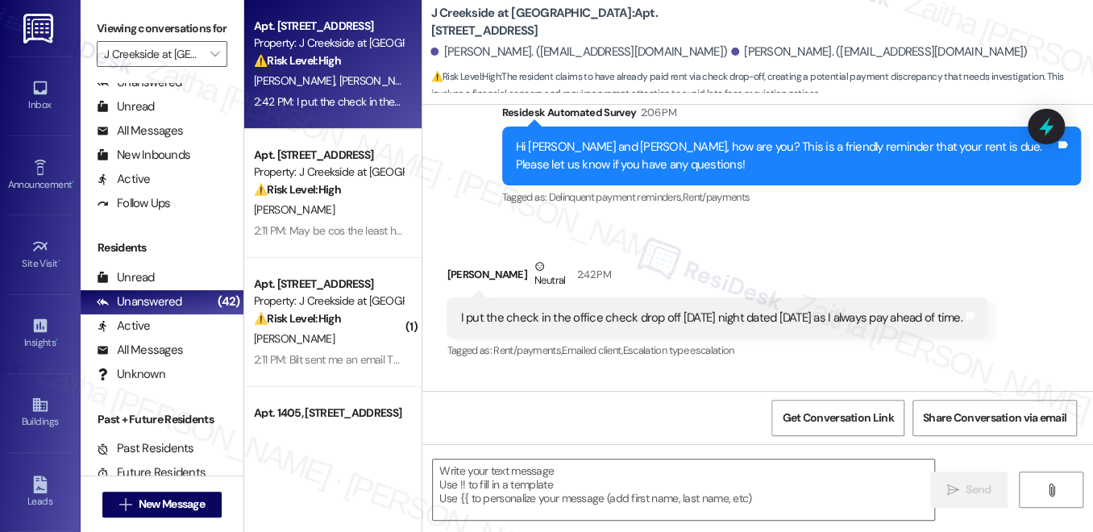
scroll to position [2076, 0]
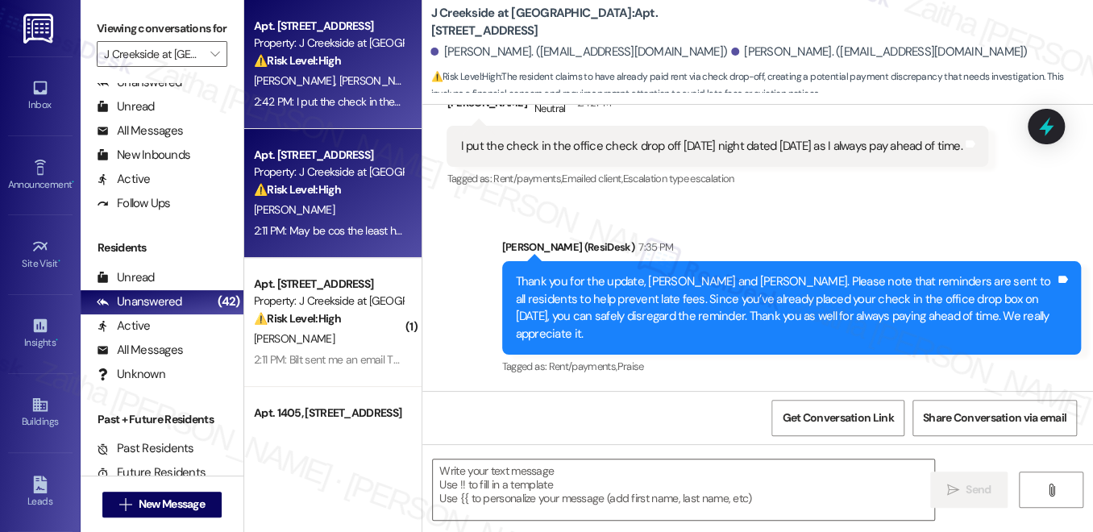
click at [369, 189] on div "⚠️ Risk Level: High The resident is waiting for a lease extension and the rent …" at bounding box center [328, 189] width 149 height 17
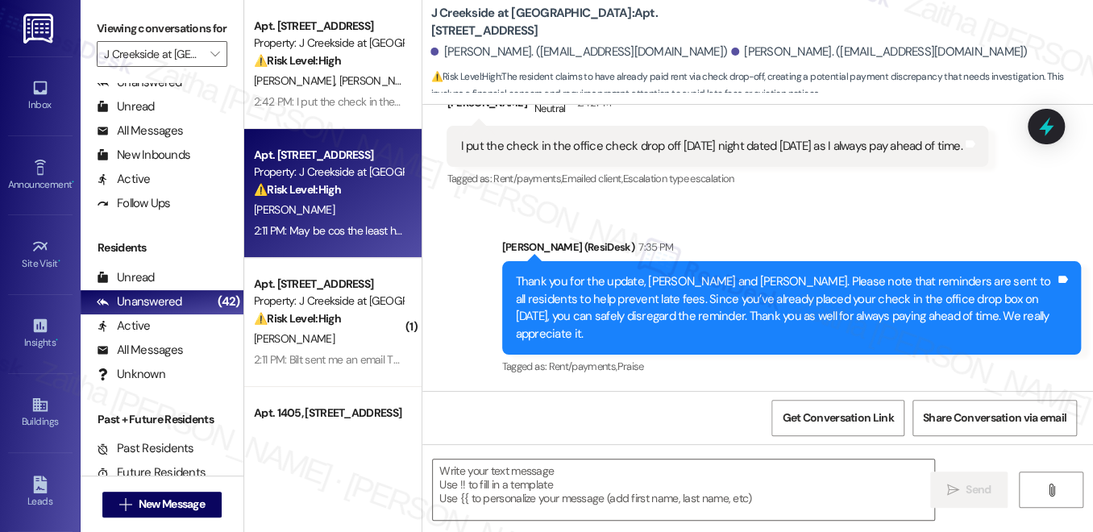
type textarea "Fetching suggested responses. Please feel free to read through the conversation…"
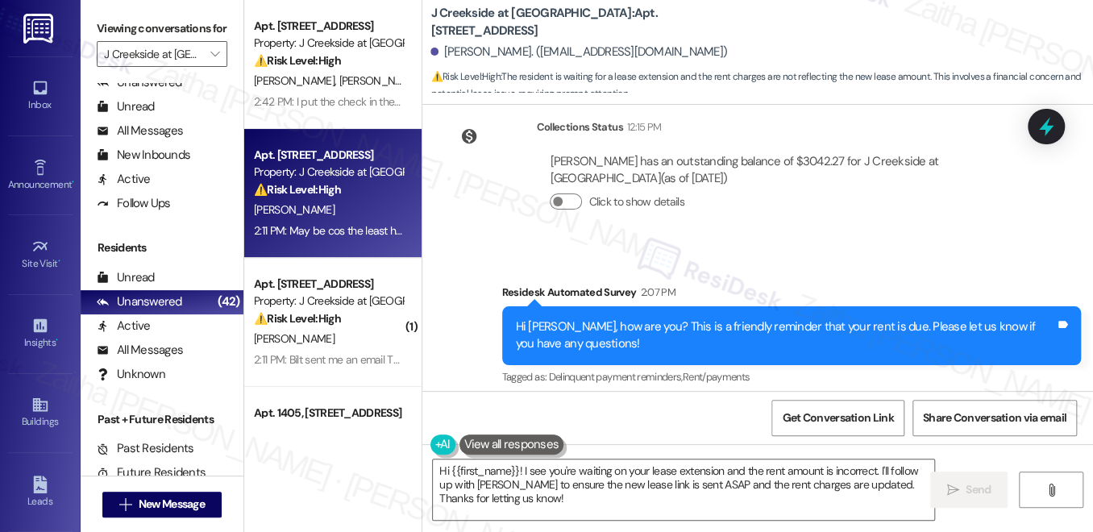
scroll to position [13837, 0]
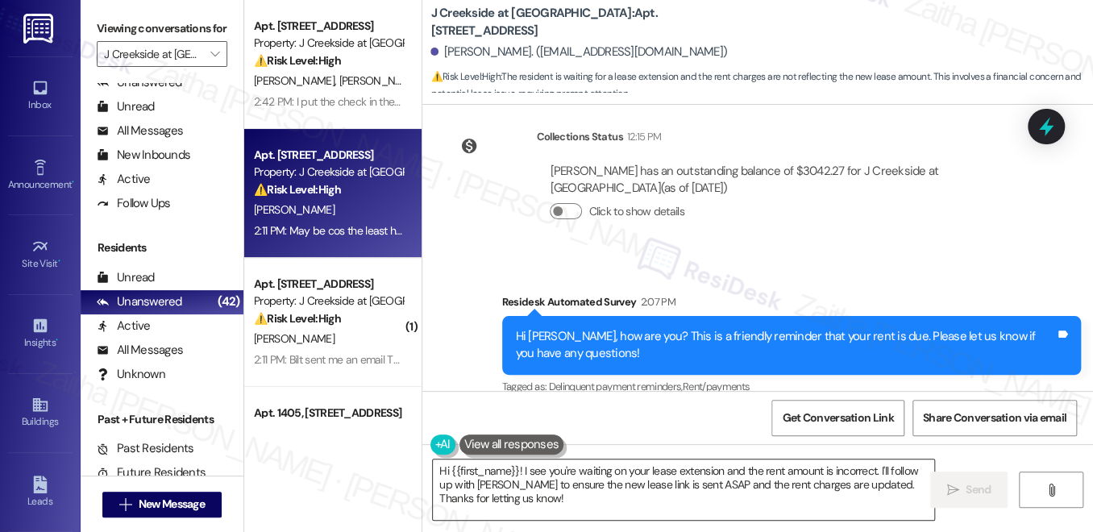
click at [440, 470] on textarea "Hi {{first_name}}! I see you're waiting on your lease extension and the rent am…" at bounding box center [684, 490] width 502 height 60
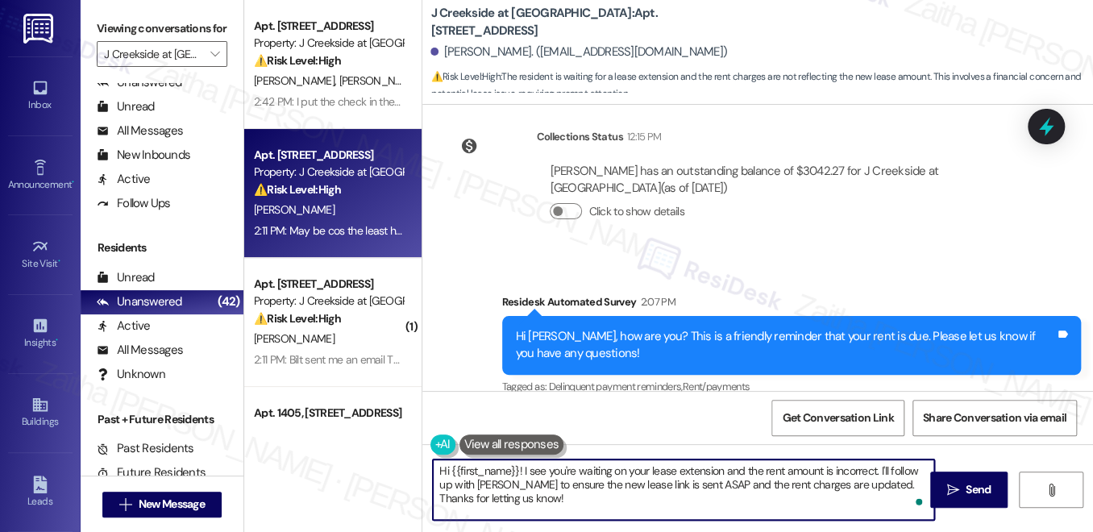
click at [440, 470] on textarea "Hi {{first_name}}! I see you're waiting on your lease extension and the rent am…" at bounding box center [684, 490] width 502 height 60
click at [816, 482] on textarea "Thanks for letting me know, {{first_name}}! I see you're waiting on your lease …" at bounding box center [684, 490] width 502 height 60
click at [817, 482] on textarea "Thanks for letting me know, {{first_name}}! I see you're waiting on your lease …" at bounding box center [684, 490] width 502 height 60
drag, startPoint x: 481, startPoint y: 497, endPoint x: 619, endPoint y: 499, distance: 138.7
click at [619, 499] on textarea "Thanks for letting me know, {{first_name}}! I see you're waiting on your lease …" at bounding box center [684, 490] width 502 height 60
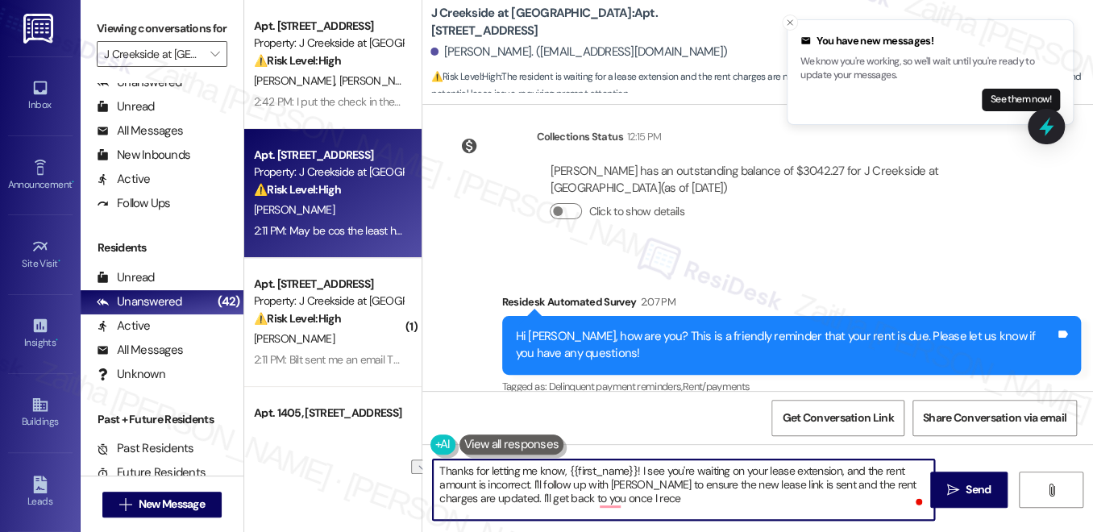
drag, startPoint x: 481, startPoint y: 495, endPoint x: 639, endPoint y: 497, distance: 157.2
click at [639, 497] on textarea "Thanks for letting me know, {{first_name}}! I see you're waiting on your lease …" at bounding box center [684, 490] width 502 height 60
type textarea "Thanks for letting me know, {{first_name}}! I see you're waiting on your lease …"
click at [522, 441] on button at bounding box center [512, 445] width 105 height 20
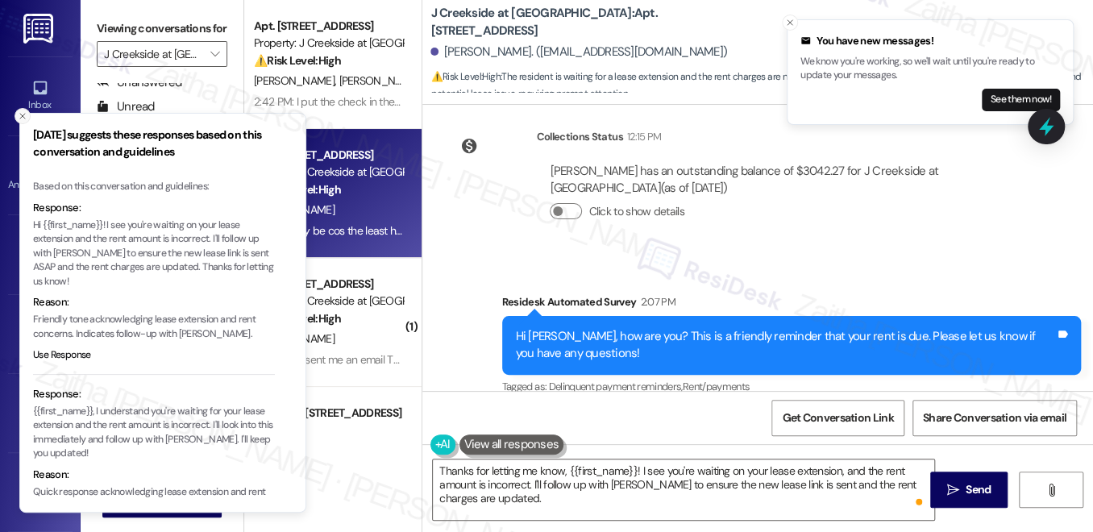
click at [22, 114] on icon "Close toast" at bounding box center [23, 116] width 10 height 10
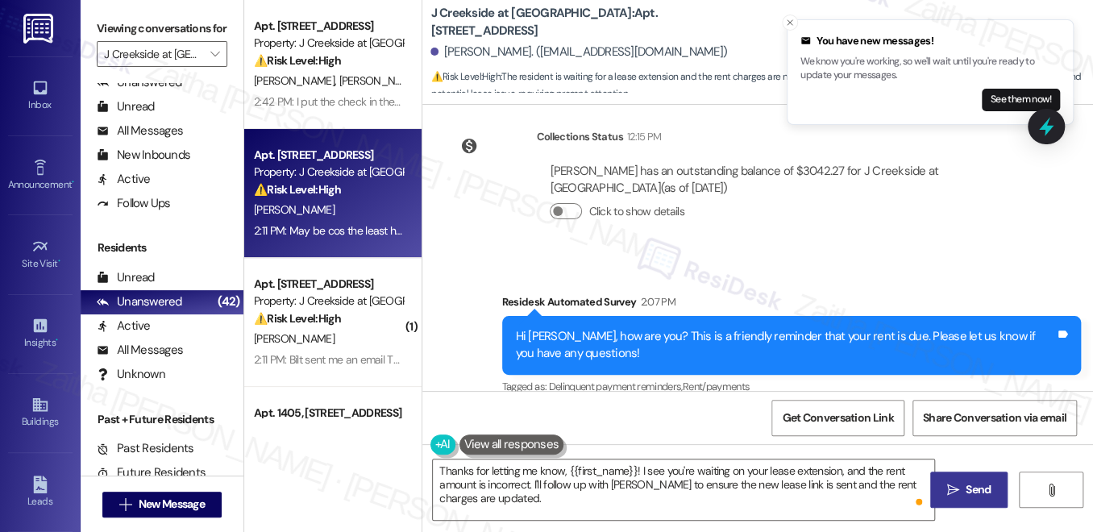
click at [959, 495] on span " Send" at bounding box center [969, 489] width 51 height 17
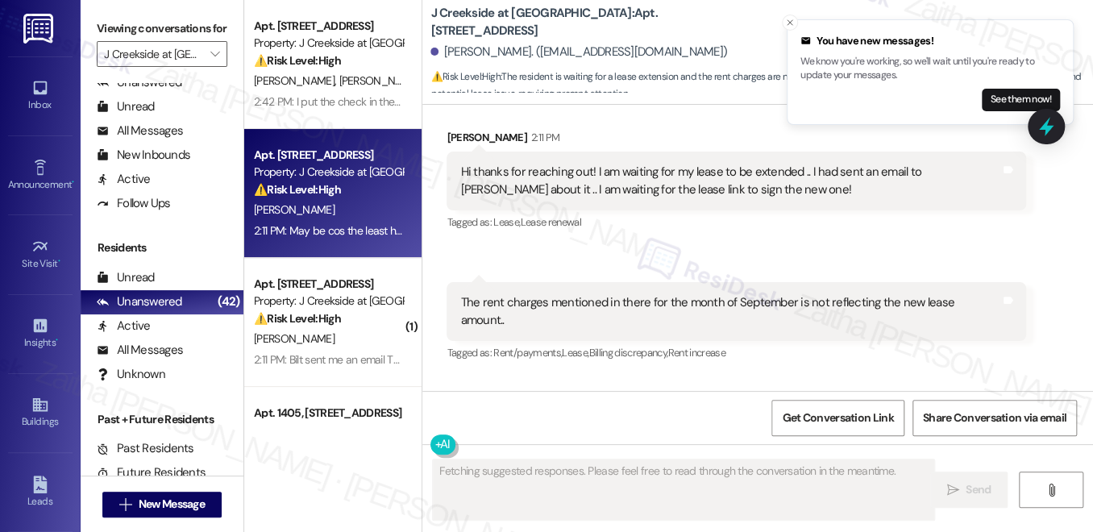
scroll to position [14130, 0]
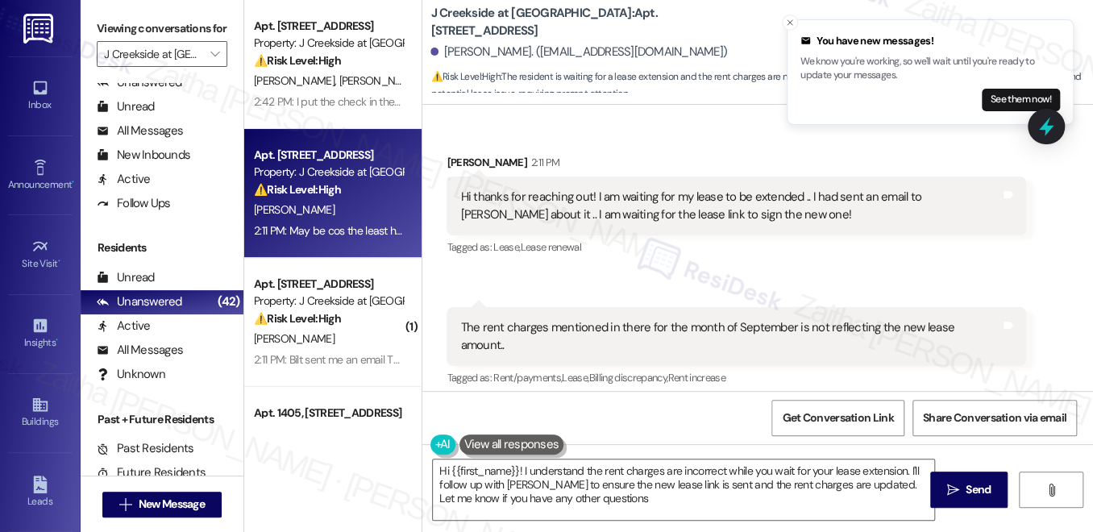
type textarea "Hi {{first_name}}! I understand the rent charges are incorrect while you wait f…"
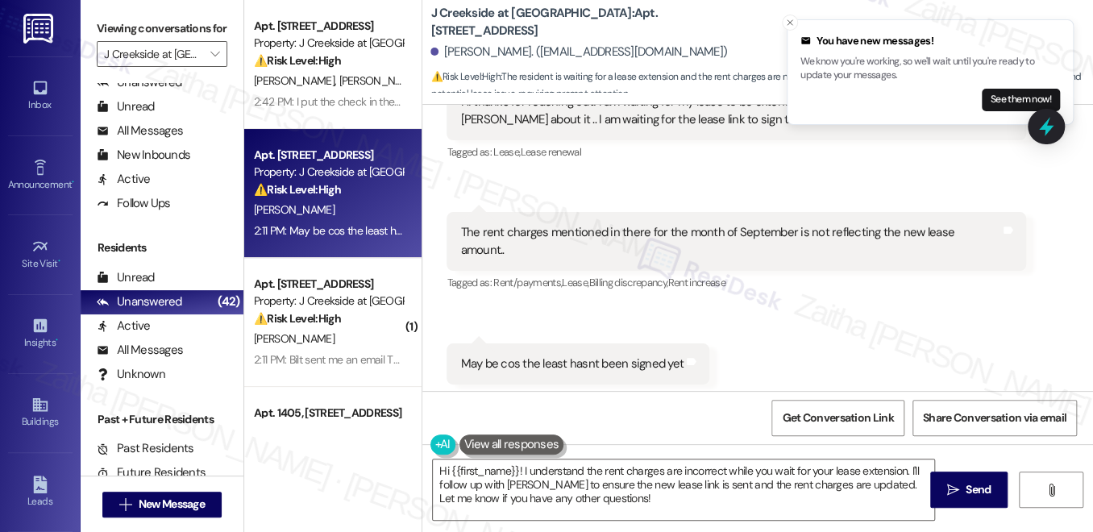
scroll to position [14333, 0]
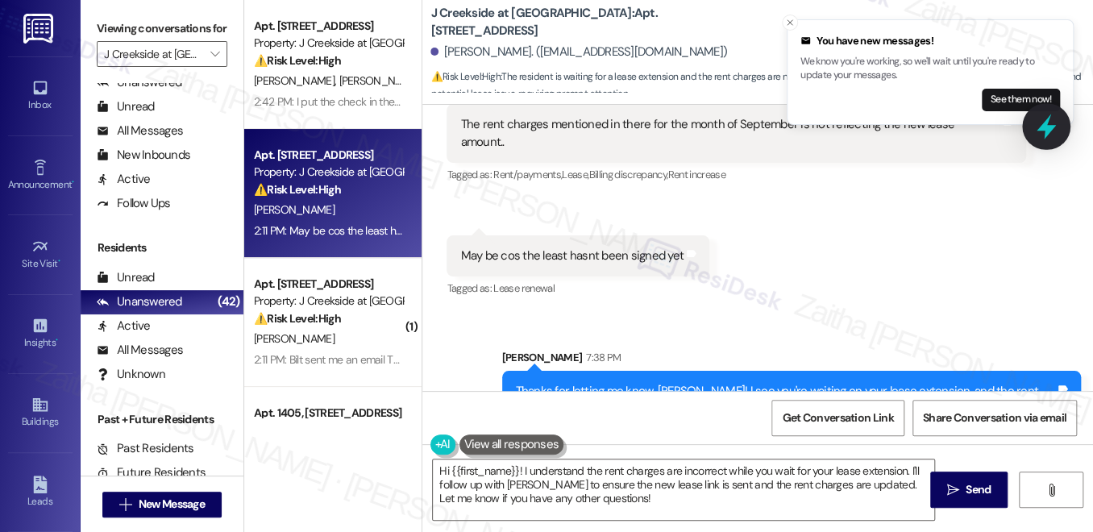
click at [1051, 128] on icon at bounding box center [1046, 126] width 19 height 25
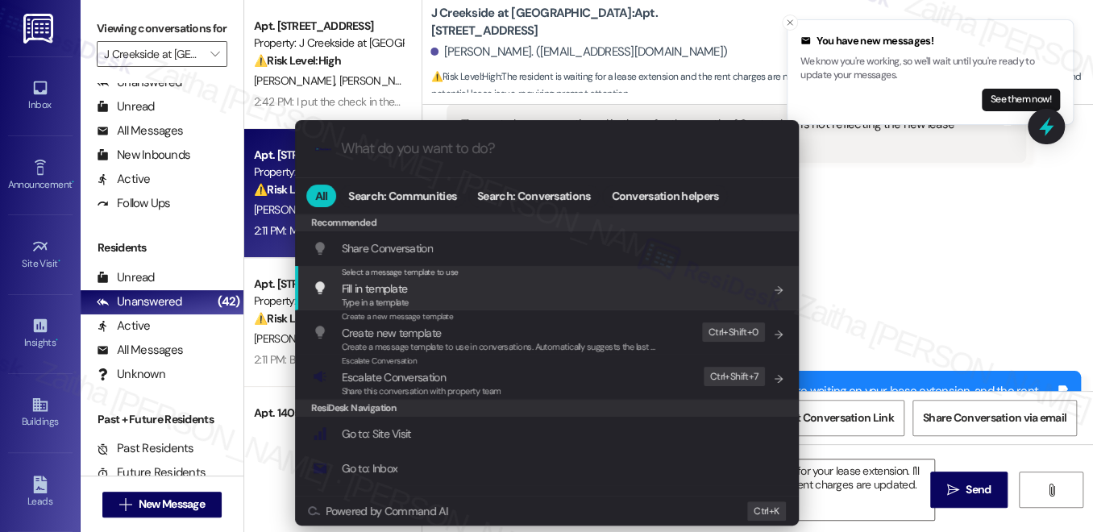
click at [927, 222] on div ".cls-1{fill:#0a055f;}.cls-2{fill:#0cc4c4;} resideskLogoBlueOrange All Search: C…" at bounding box center [546, 266] width 1093 height 532
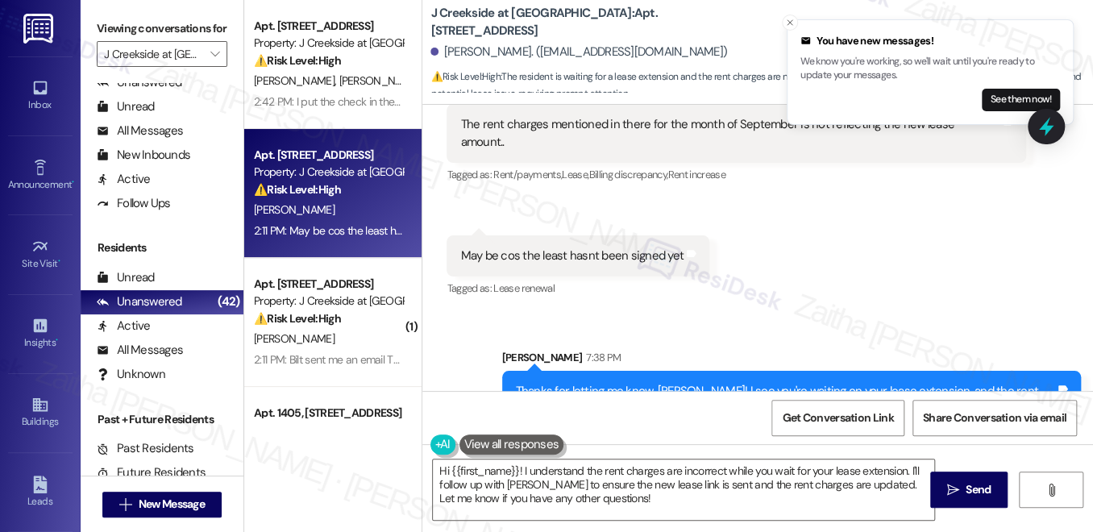
drag, startPoint x: 1034, startPoint y: 131, endPoint x: 1001, endPoint y: 153, distance: 38.9
click at [1036, 132] on icon at bounding box center [1046, 126] width 21 height 21
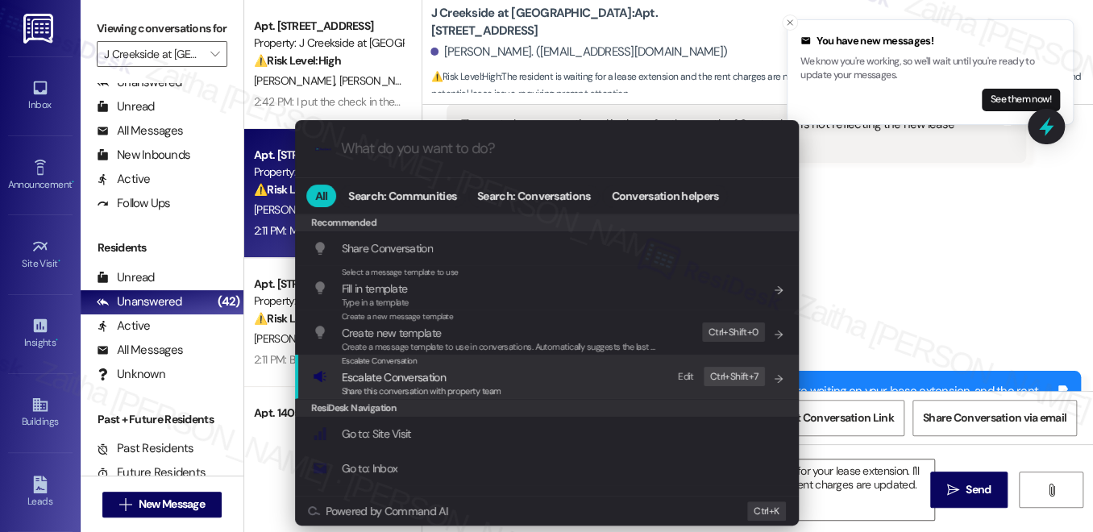
click at [381, 378] on span "Escalate Conversation" at bounding box center [394, 377] width 104 height 15
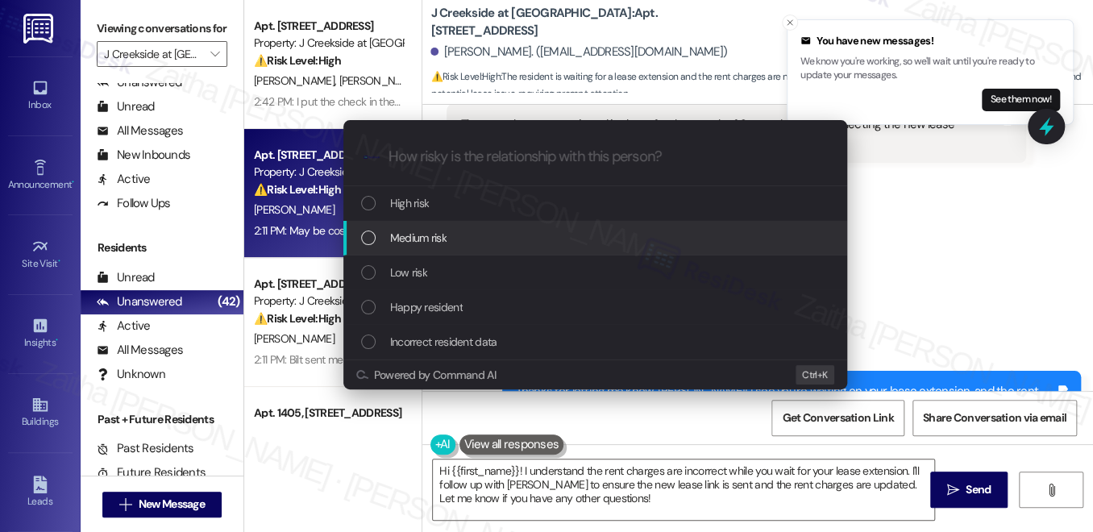
click at [430, 243] on span "Medium risk" at bounding box center [418, 238] width 56 height 18
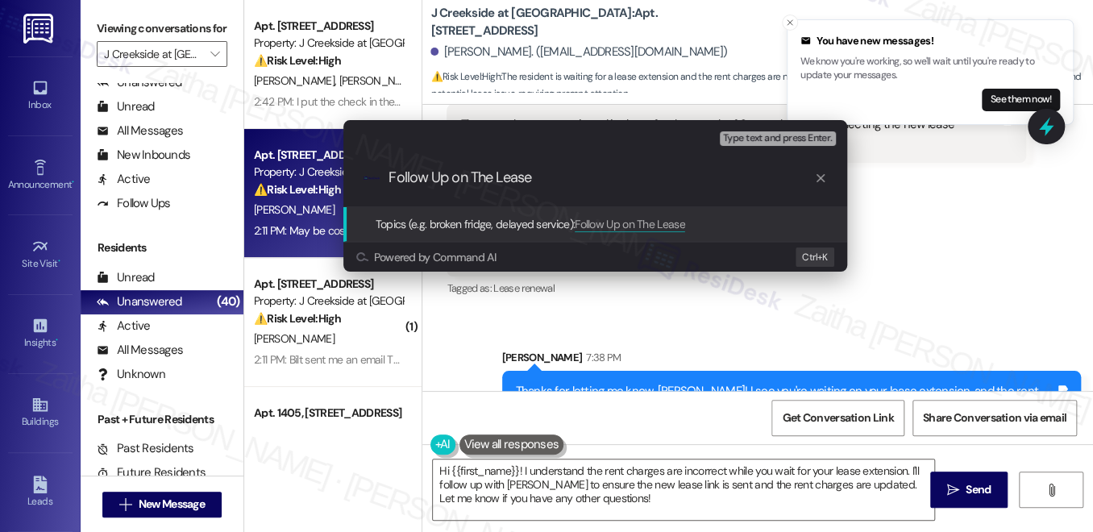
click at [918, 201] on div "Escalate Conversation Medium risk Topics (e.g. broken fridge, delayed service) …" at bounding box center [546, 266] width 1093 height 532
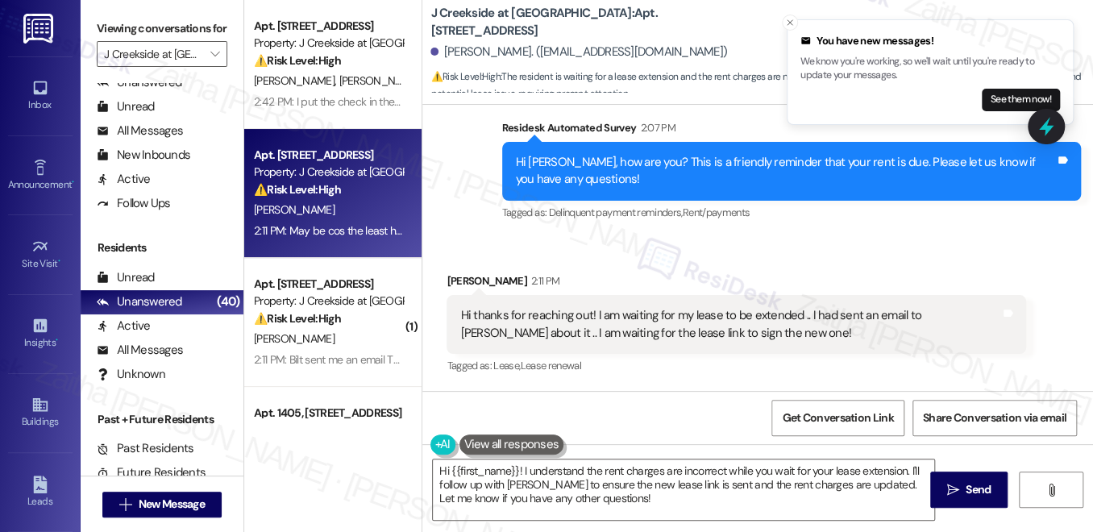
scroll to position [13967, 0]
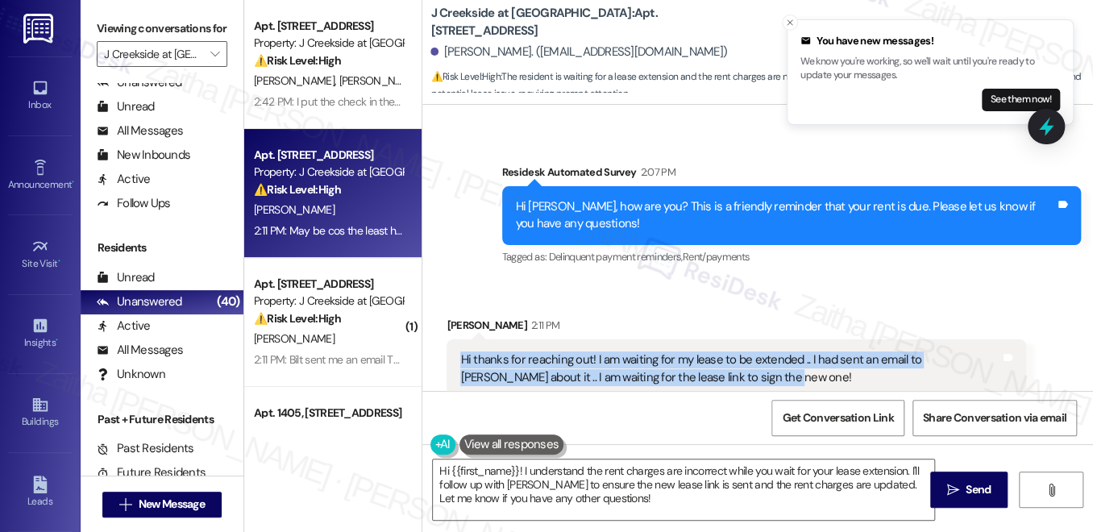
drag, startPoint x: 449, startPoint y: 323, endPoint x: 729, endPoint y: 343, distance: 280.6
click at [729, 343] on div "Hi thanks for reaching out! I am waiting for my lease to be extended .. I had s…" at bounding box center [736, 368] width 579 height 59
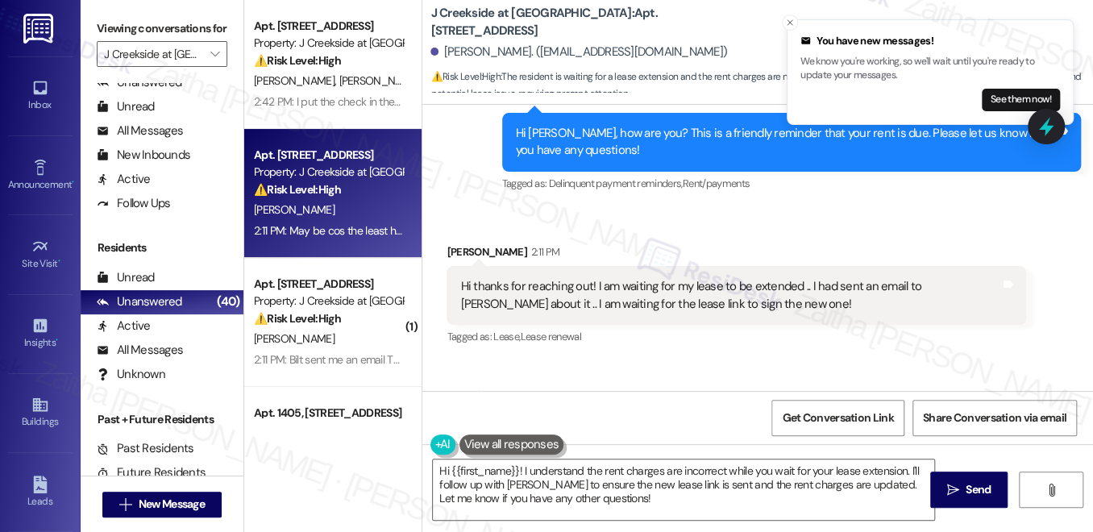
click at [776, 325] on div "Tagged as: [PERSON_NAME] , Click to highlight conversations about Lease Lease r…" at bounding box center [736, 336] width 579 height 23
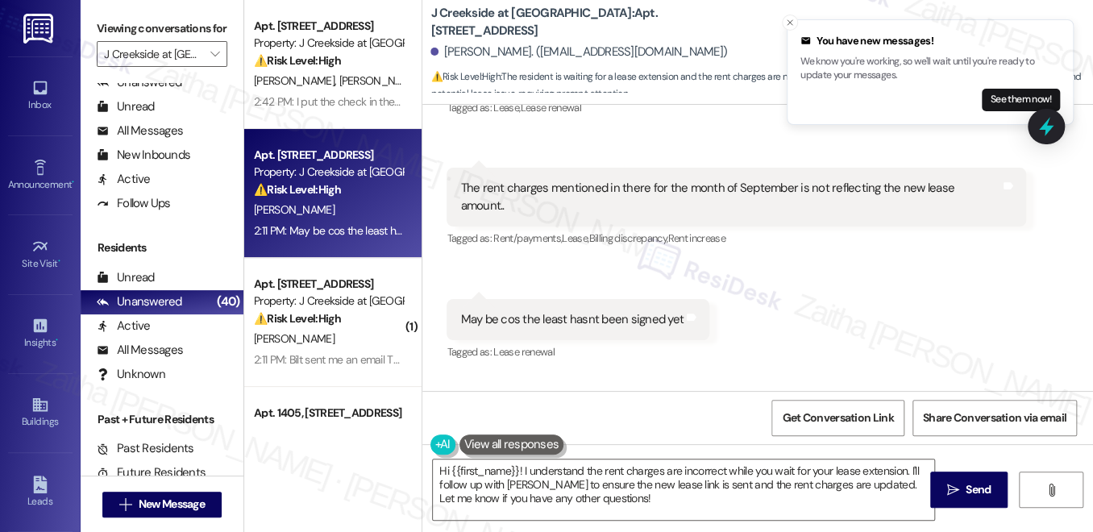
scroll to position [14333, 0]
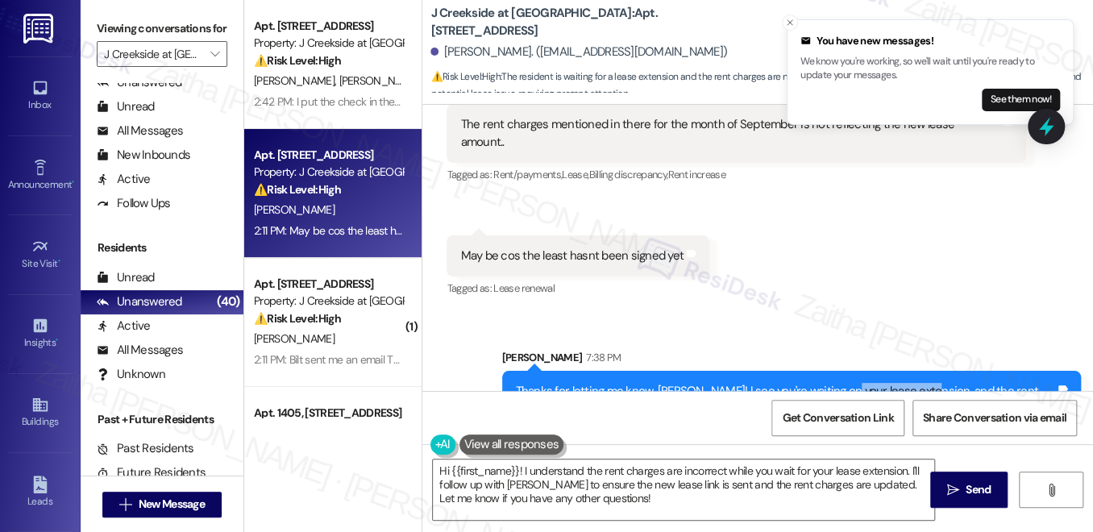
drag, startPoint x: 838, startPoint y: 337, endPoint x: 915, endPoint y: 335, distance: 77.4
click at [915, 383] on div "Thanks for letting me know, [PERSON_NAME]! I see you're waiting on your lease e…" at bounding box center [785, 409] width 539 height 52
copy div "lease extension"
click at [855, 231] on div "Received via SMS [PERSON_NAME] 2:11 PM Hi thanks for reaching out! I am waiting…" at bounding box center [758, 114] width 671 height 398
click at [1041, 139] on div at bounding box center [1046, 126] width 48 height 46
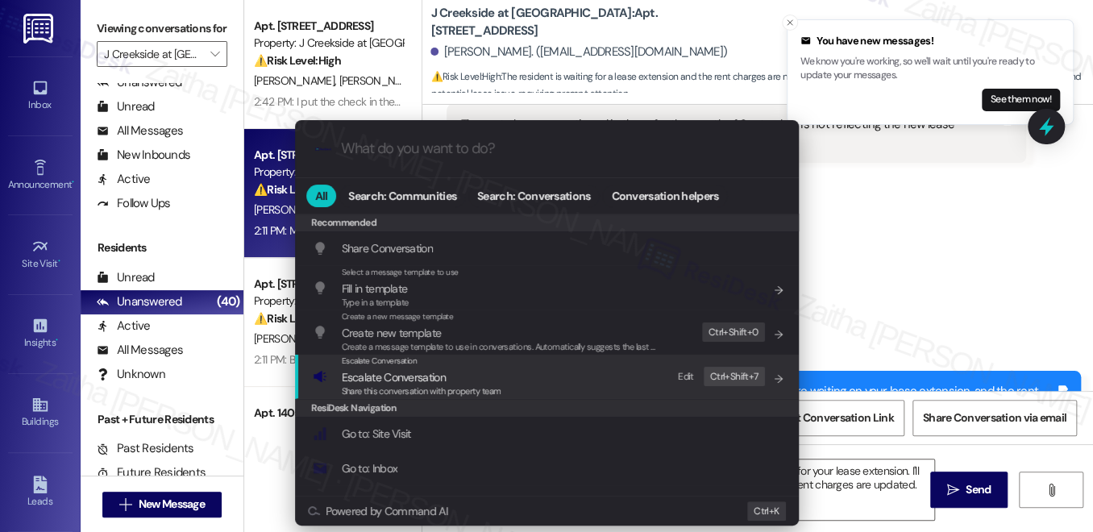
click at [406, 380] on span "Escalate Conversation" at bounding box center [394, 377] width 104 height 15
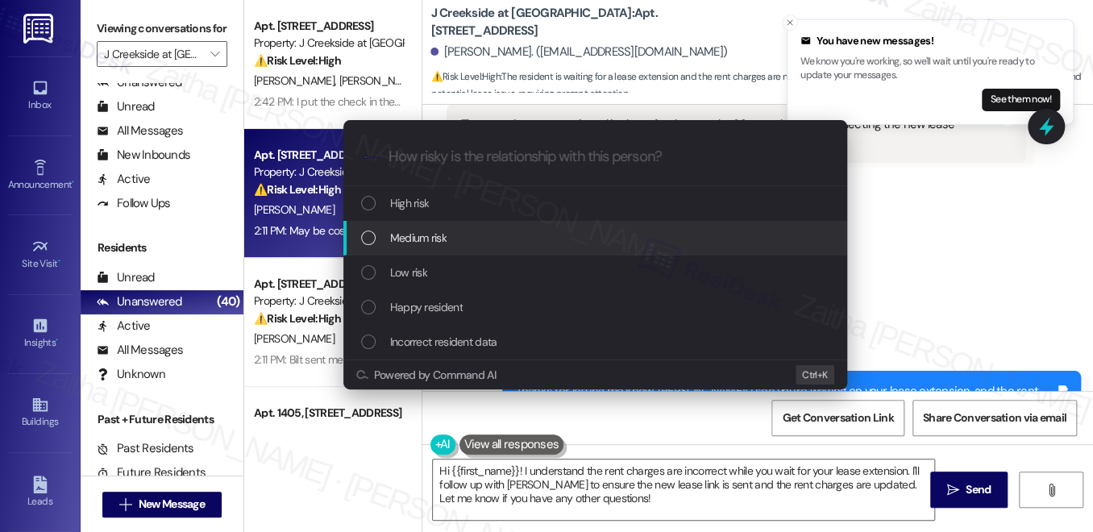
click at [449, 237] on div "Medium risk" at bounding box center [597, 238] width 472 height 18
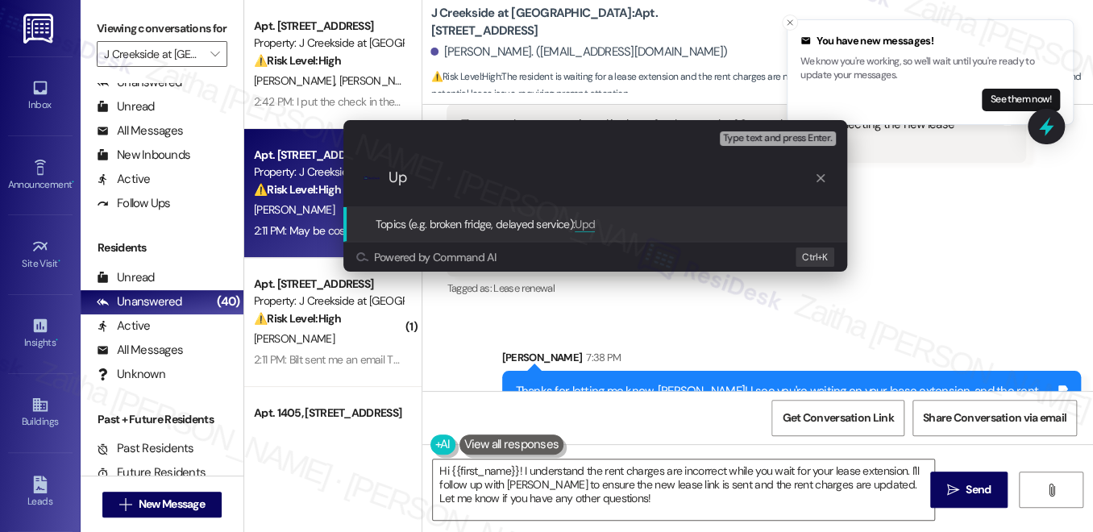
type input "U"
paste input "lease extension"
click at [503, 174] on input "Follow Up on The lease extension" at bounding box center [601, 177] width 425 height 17
click at [542, 177] on input "Follow Up on The Lease extension" at bounding box center [601, 177] width 425 height 17
click at [646, 179] on input "Follow Up on The Lease Extension" at bounding box center [601, 177] width 425 height 17
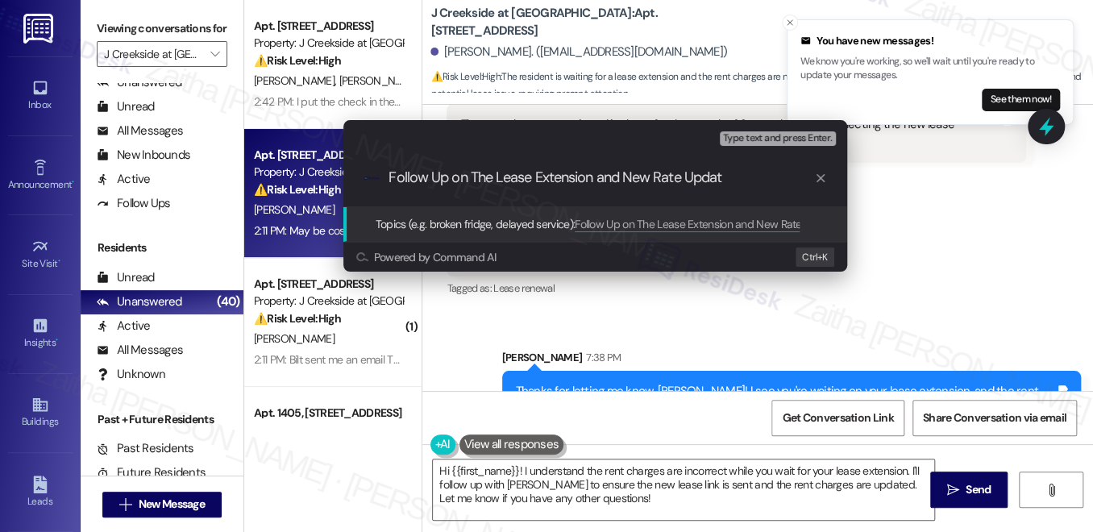
type input "Follow Up on The Lease Extension and New Rate Update"
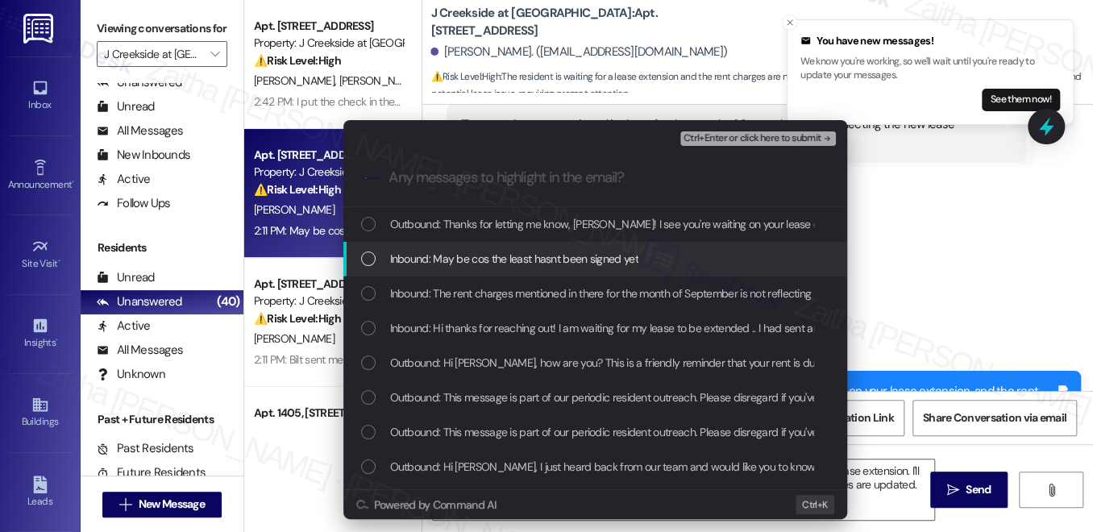
click at [597, 250] on span "Inbound: May be cos the least hasnt been signed yet" at bounding box center [514, 259] width 248 height 18
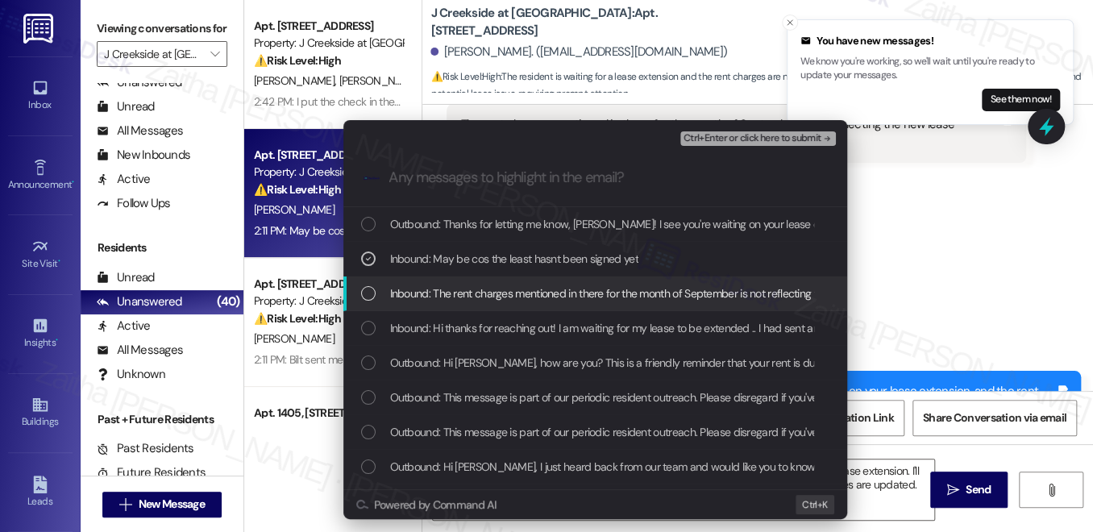
click at [595, 286] on span "Inbound: The rent charges mentioned in there for the month of September is not …" at bounding box center [656, 294] width 532 height 18
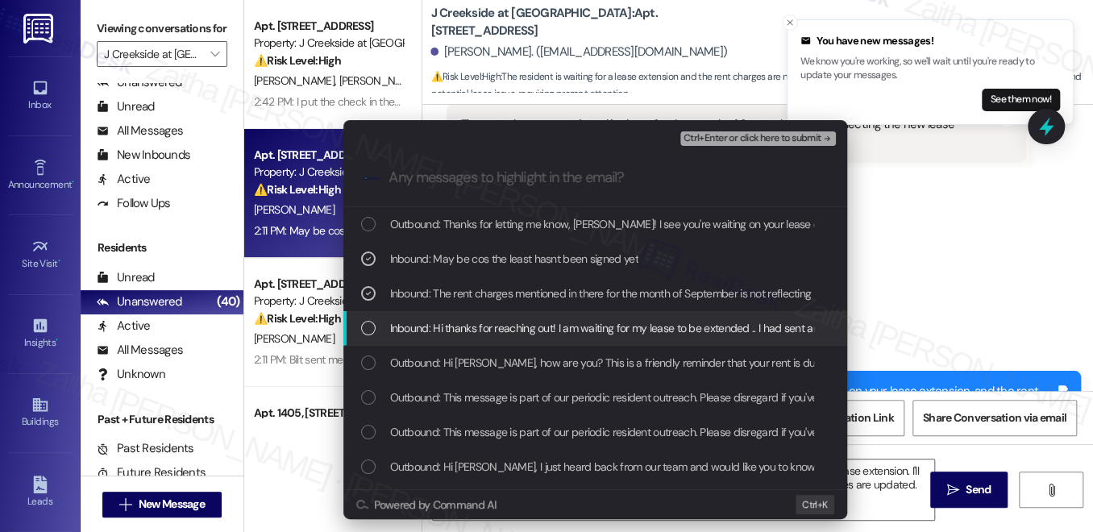
click at [581, 314] on div "Inbound: Hi thanks for reaching out! I am waiting for my lease to be extended .…" at bounding box center [595, 328] width 504 height 35
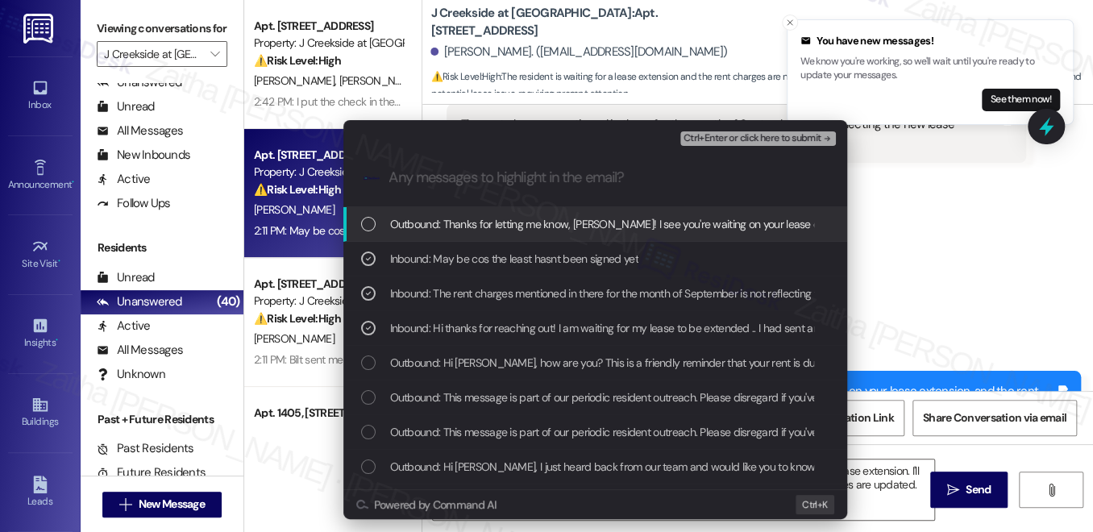
click at [722, 138] on span "Ctrl+Enter or click here to submit" at bounding box center [753, 138] width 138 height 11
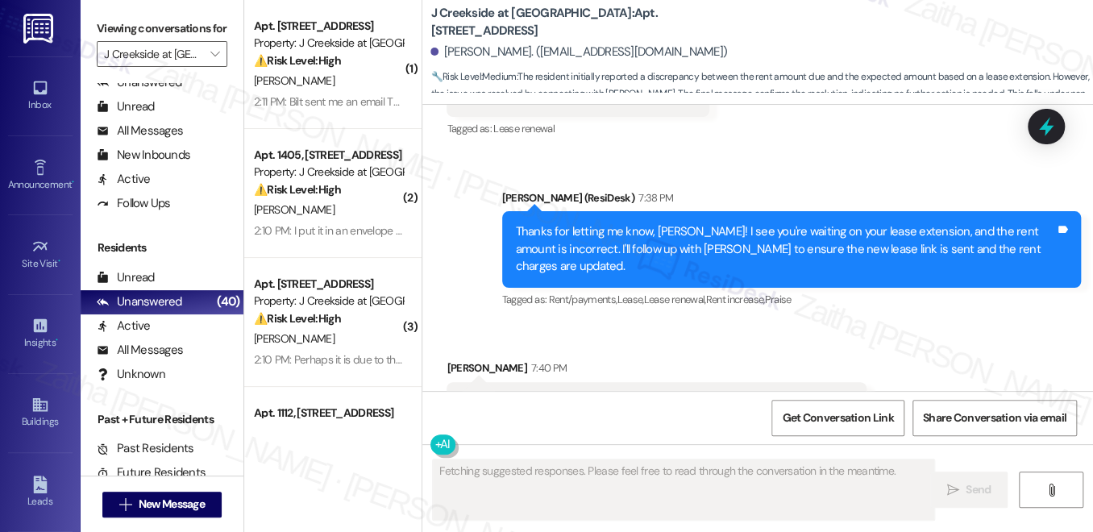
scroll to position [14493, 0]
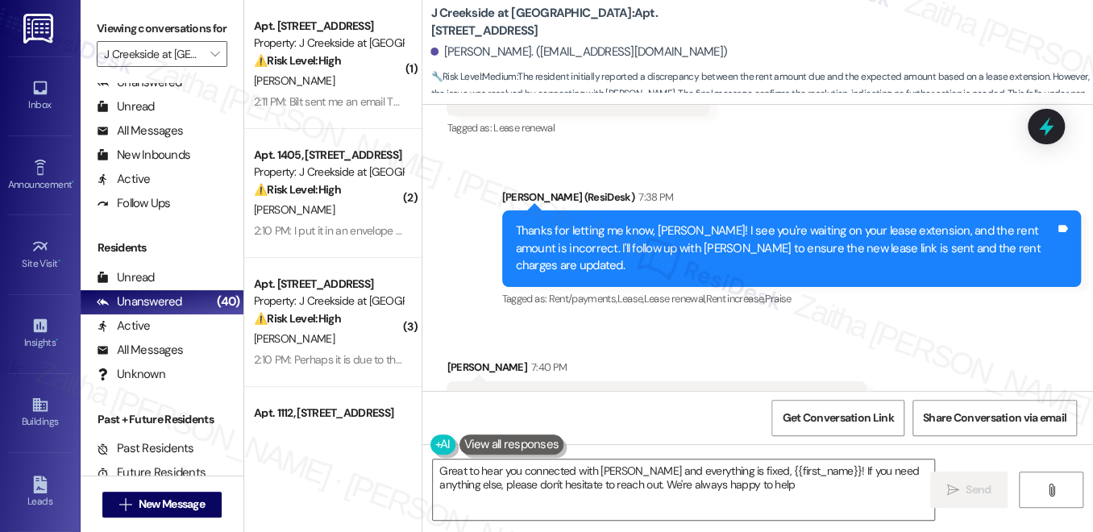
type textarea "Great to hear you connected with [PERSON_NAME] and everything is fixed, {{first…"
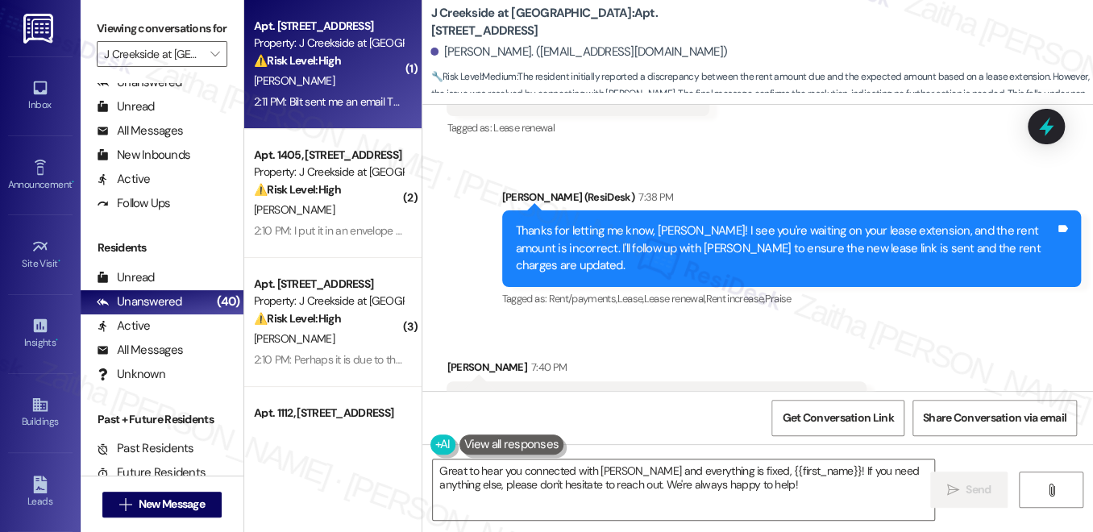
click at [352, 87] on div "[PERSON_NAME]" at bounding box center [328, 81] width 152 height 20
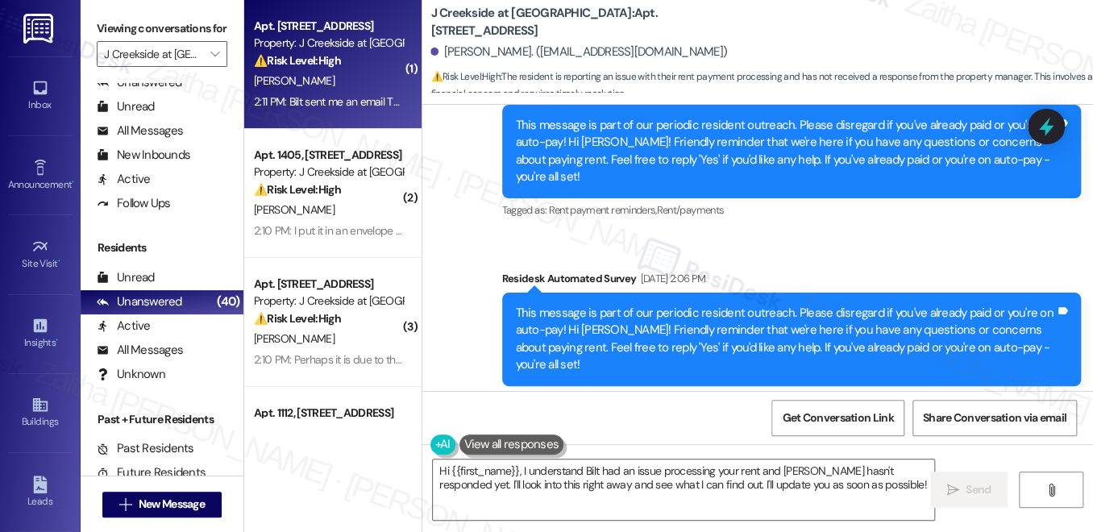
scroll to position [4553, 0]
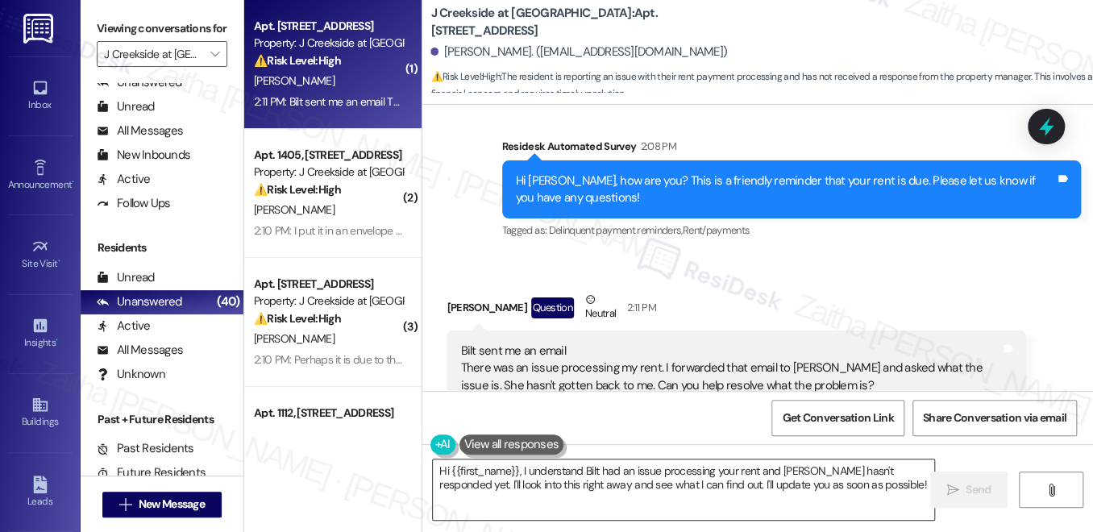
click at [435, 468] on textarea "Hi {{first_name}}, I understand Bilt had an issue processing your rent and [PER…" at bounding box center [684, 490] width 502 height 60
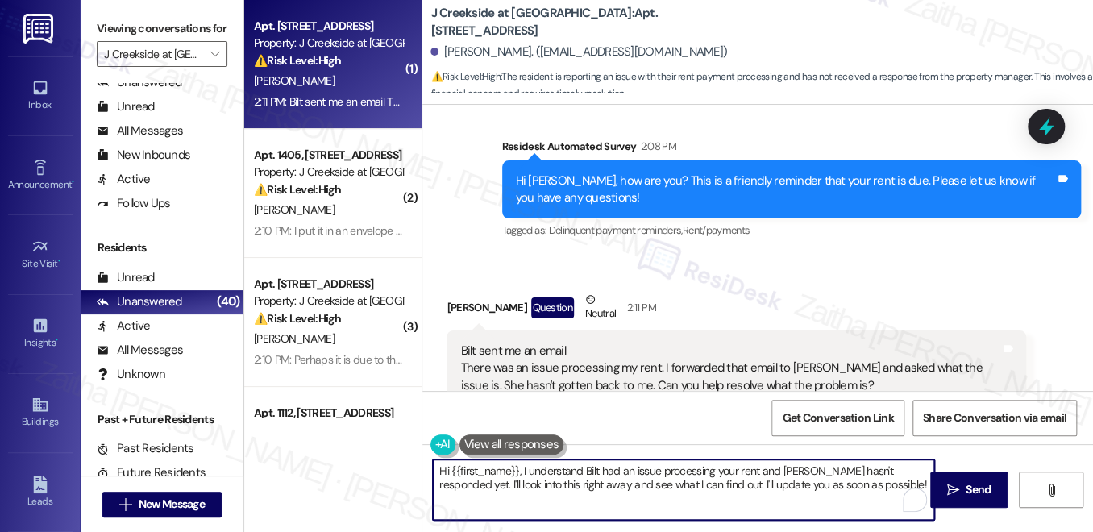
click at [436, 468] on textarea "Hi {{first_name}}, I understand Bilt had an issue processing your rent and [PER…" at bounding box center [684, 490] width 502 height 60
type textarea "Thanks for letting me know, {{first_name}}, I understand Bilt had an issue proc…"
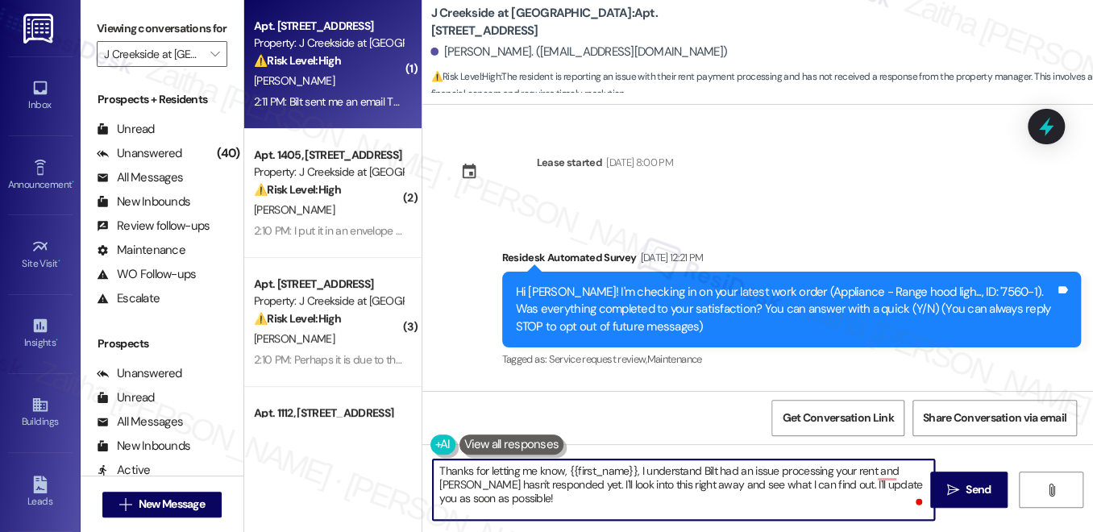
scroll to position [4553, 0]
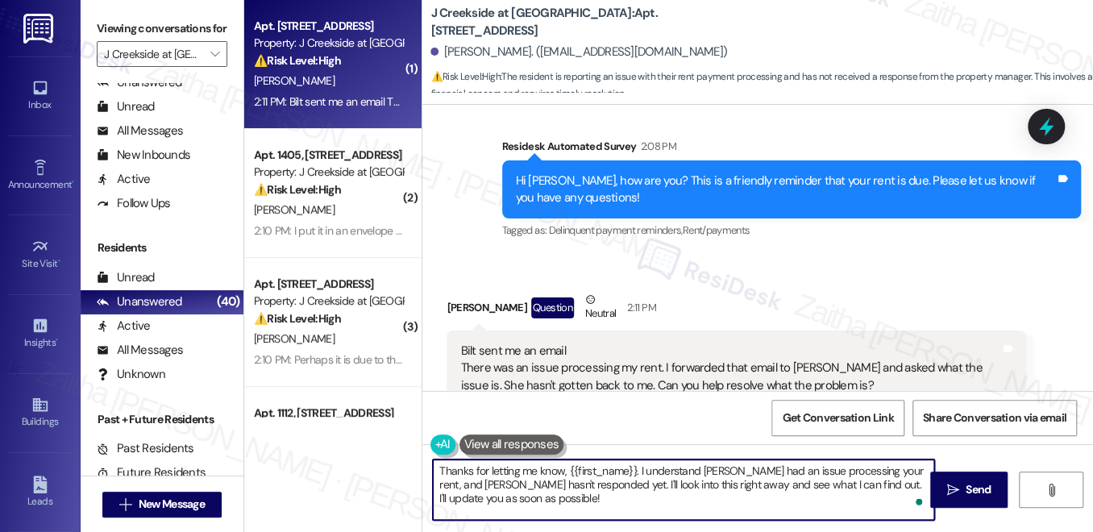
click at [651, 481] on textarea "Thanks for letting me know, {{first_name}}. I understand Bilt had an issue proc…" at bounding box center [684, 490] width 502 height 60
drag, startPoint x: 651, startPoint y: 481, endPoint x: 640, endPoint y: 482, distance: 11.3
click at [651, 481] on textarea "Thanks for letting me know, {{first_name}}. I understand Bilt had an issue proc…" at bounding box center [684, 490] width 502 height 60
click at [875, 481] on textarea "Thanks for letting me know, {{first_name}}. I understand Bilt had an issue proc…" at bounding box center [684, 490] width 502 height 60
click at [874, 482] on textarea "Thanks for letting me know, {{first_name}}. I understand Bilt had an issue proc…" at bounding box center [684, 490] width 502 height 60
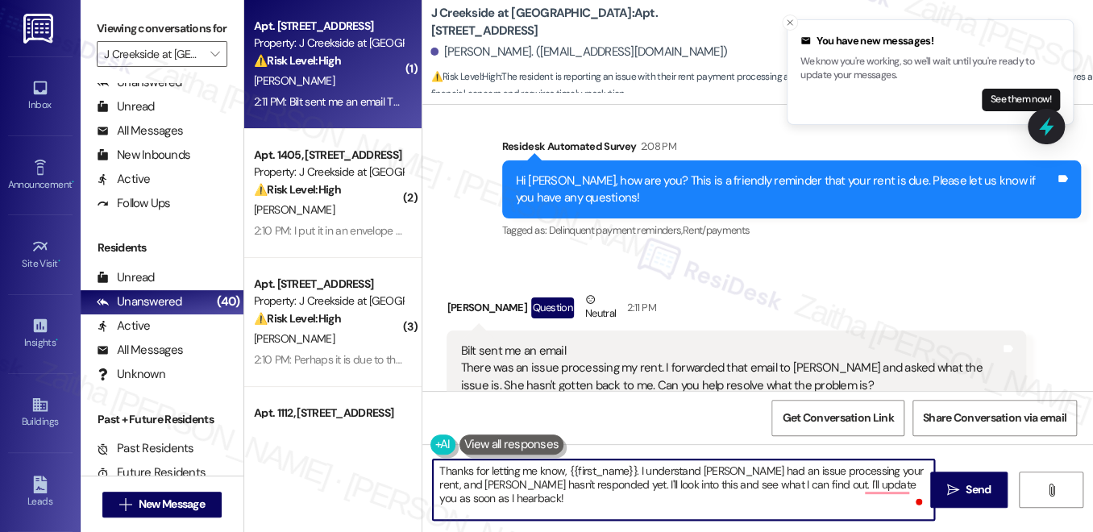
click at [789, 18] on icon "Close toast" at bounding box center [790, 23] width 10 height 10
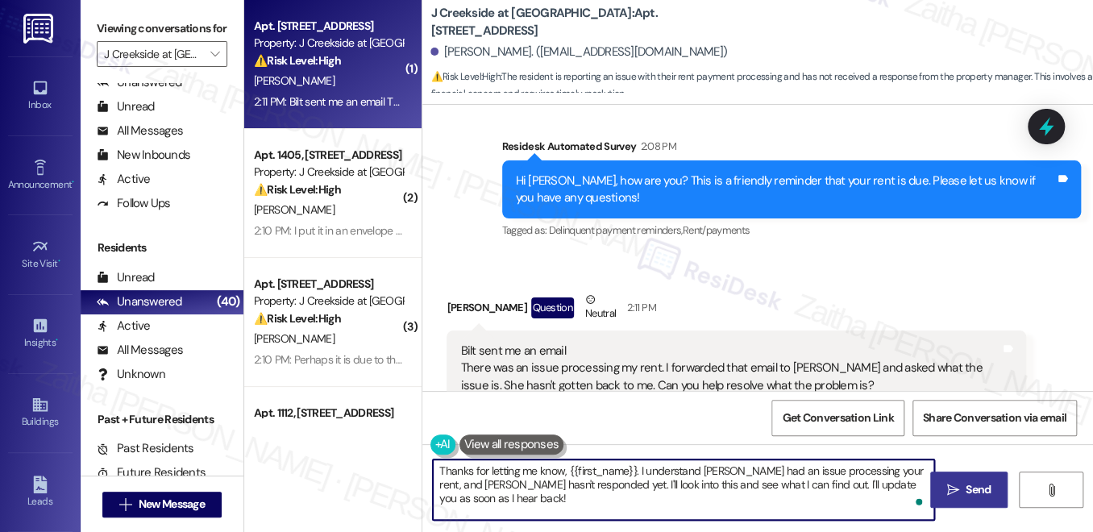
type textarea "Thanks for letting me know, {{first_name}}. I understand Bilt had an issue proc…"
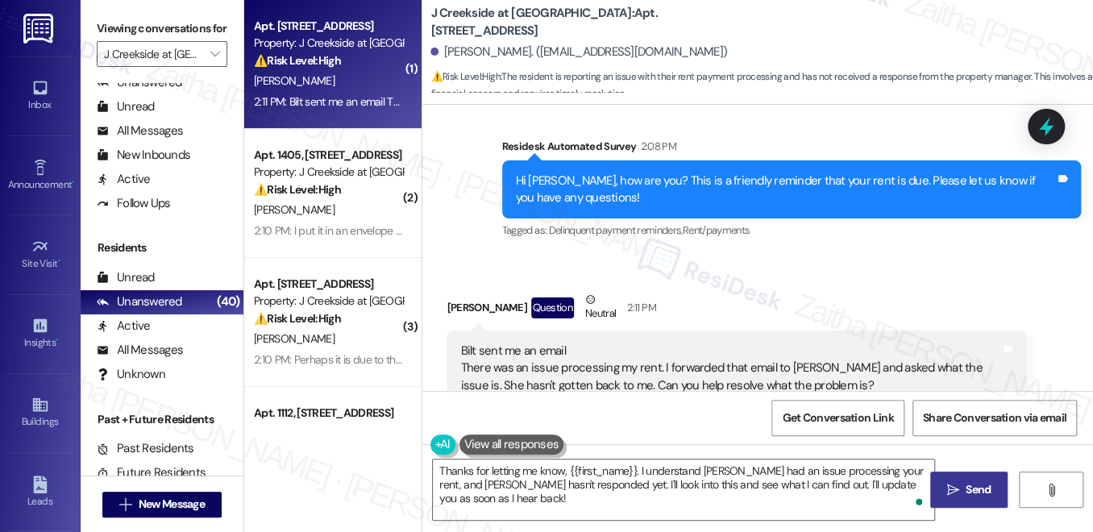
click at [967, 494] on span "Send" at bounding box center [978, 489] width 25 height 17
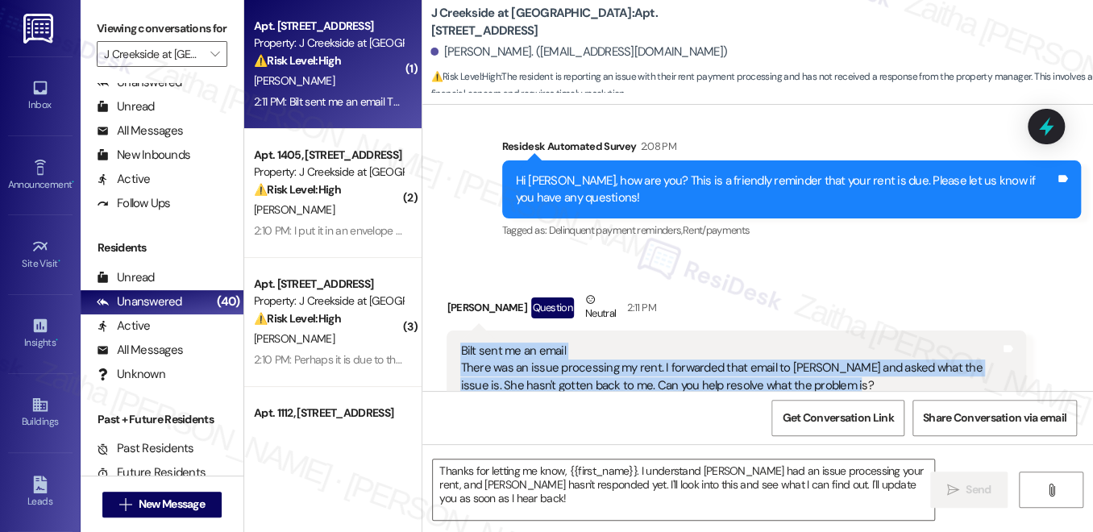
drag, startPoint x: 447, startPoint y: 298, endPoint x: 841, endPoint y: 339, distance: 396.4
click at [841, 339] on div "Bilt sent me an email There was an issue processing my rent. I forwarded that e…" at bounding box center [736, 369] width 579 height 76
copy div "Bilt sent me an email There was an issue processing my rent. I forwarded that e…"
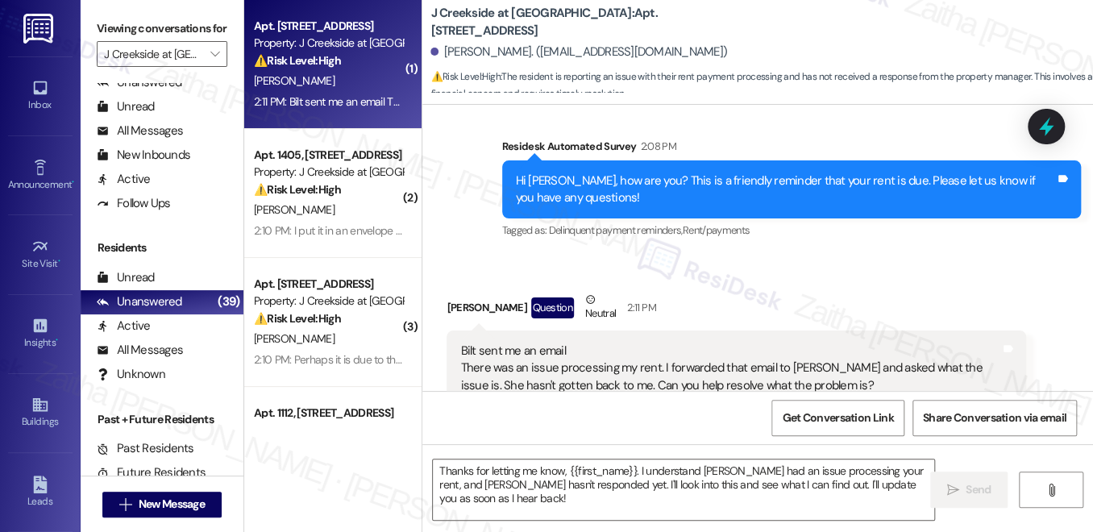
click at [835, 291] on div "Gail Lazarus Question Neutral 2:11 PM" at bounding box center [736, 311] width 579 height 40
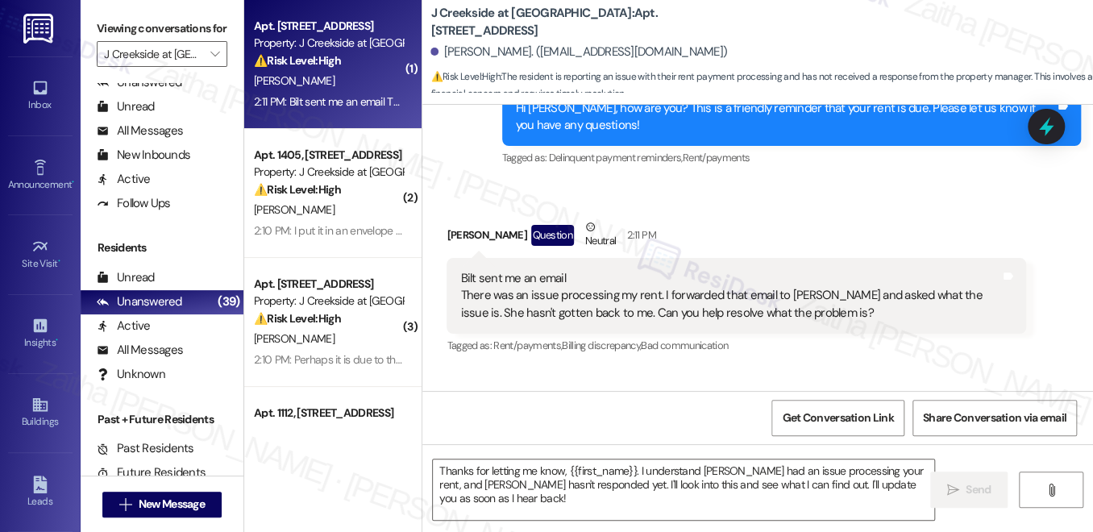
scroll to position [4683, 0]
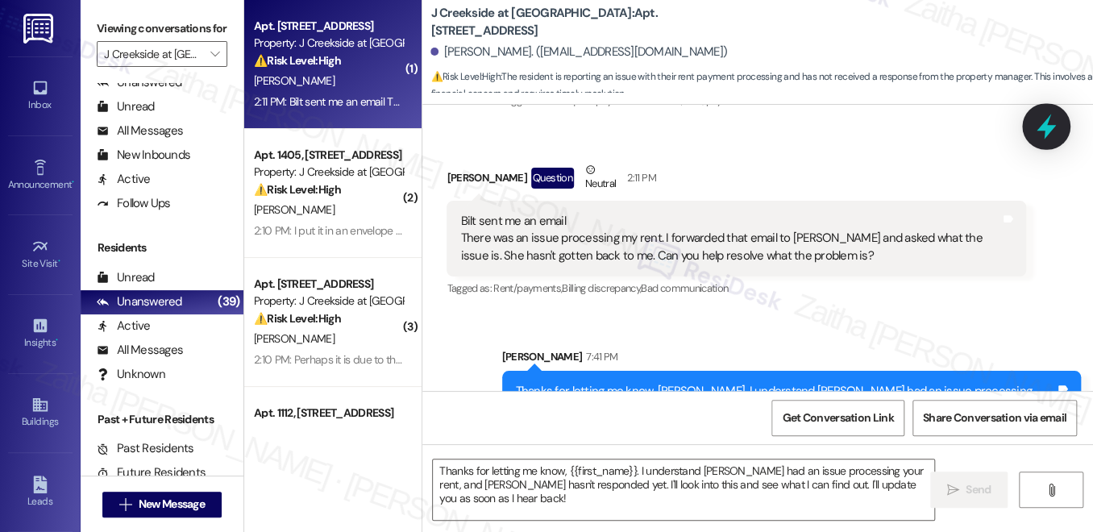
click at [1046, 123] on icon at bounding box center [1046, 126] width 19 height 25
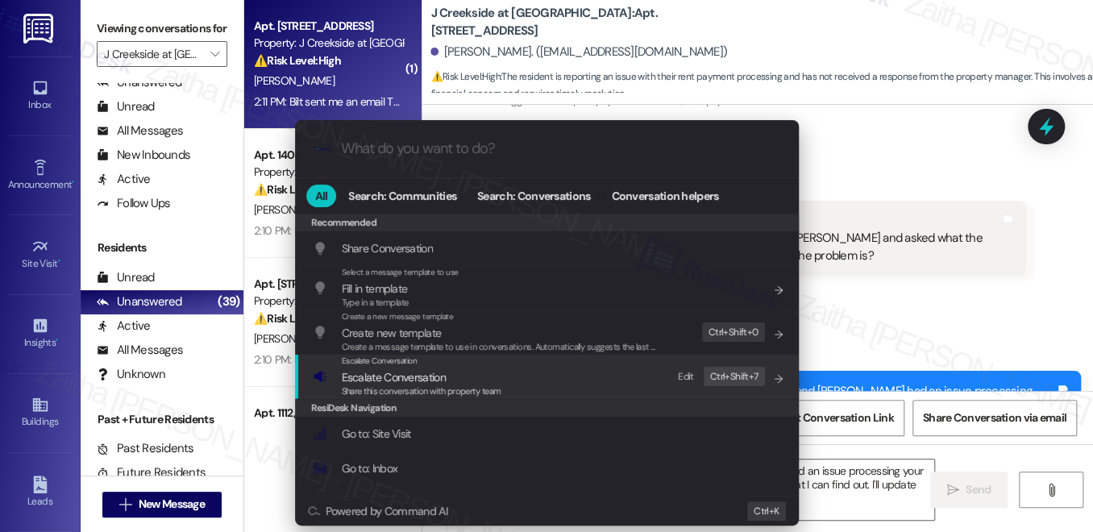
click at [376, 377] on span "Escalate Conversation" at bounding box center [394, 377] width 104 height 15
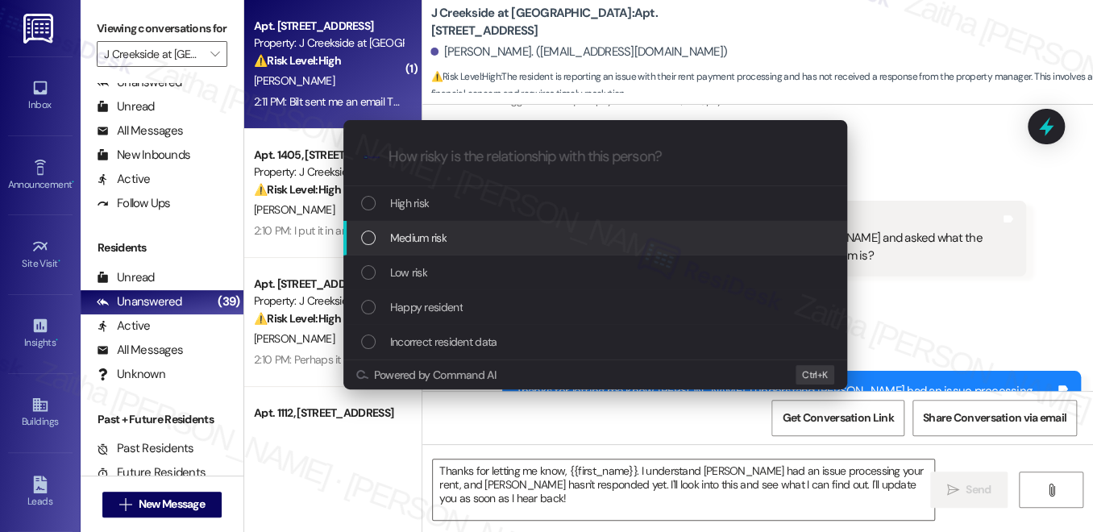
click at [418, 244] on span "Medium risk" at bounding box center [418, 238] width 56 height 18
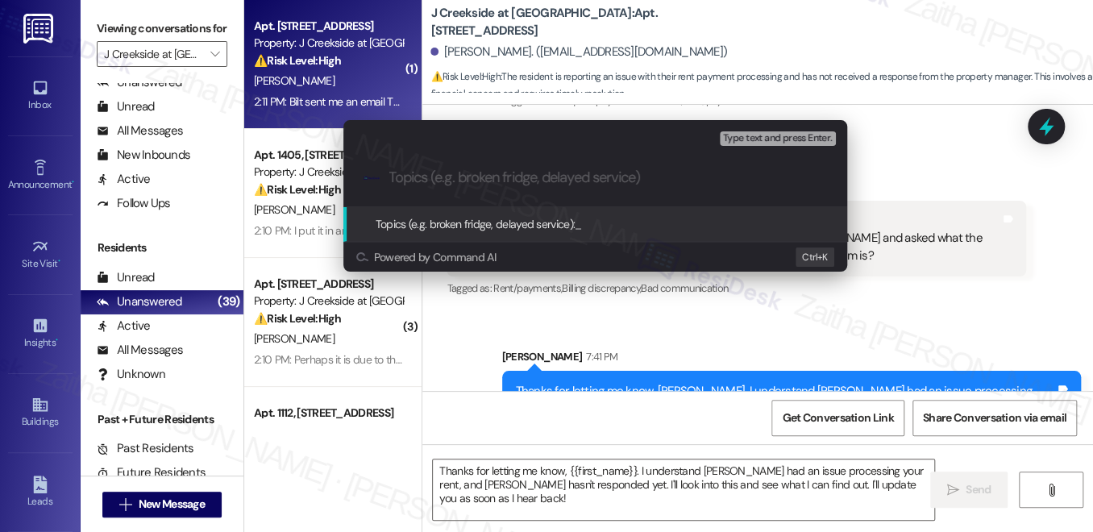
paste input "Follow-Up on Bilt Rent Processing Problem"
type input "Follow-Up on Bilt Rent Processing Issue"
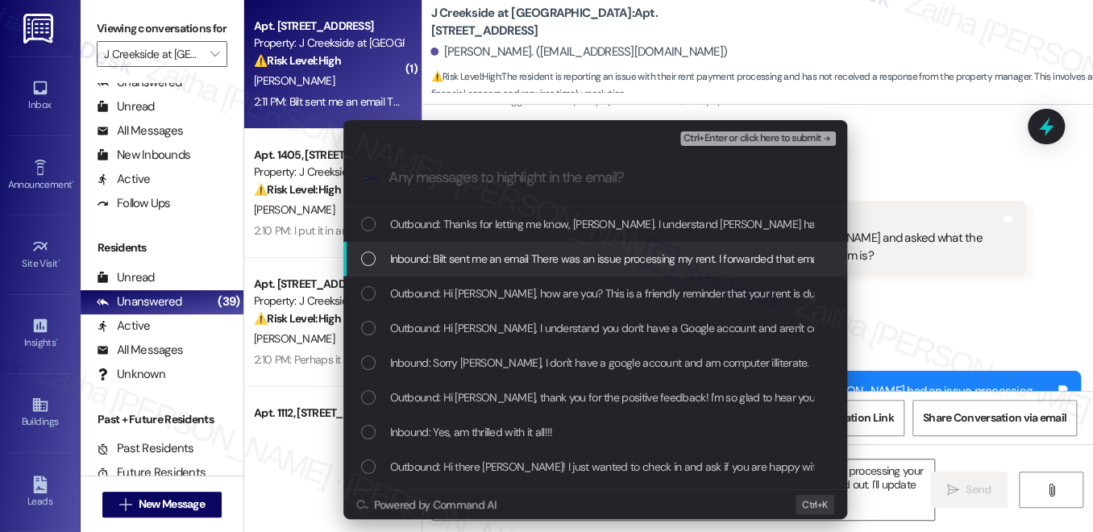
click at [552, 266] on span "Inbound: Bilt sent me an email There was an issue processing my rent. I forward…" at bounding box center [891, 259] width 1002 height 18
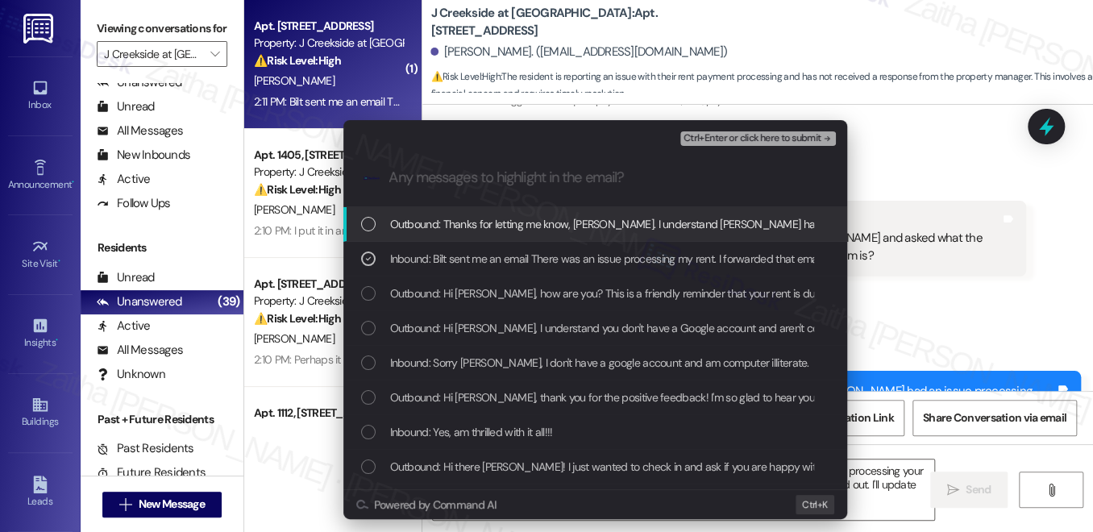
click at [723, 139] on span "Ctrl+Enter or click here to submit" at bounding box center [753, 138] width 138 height 11
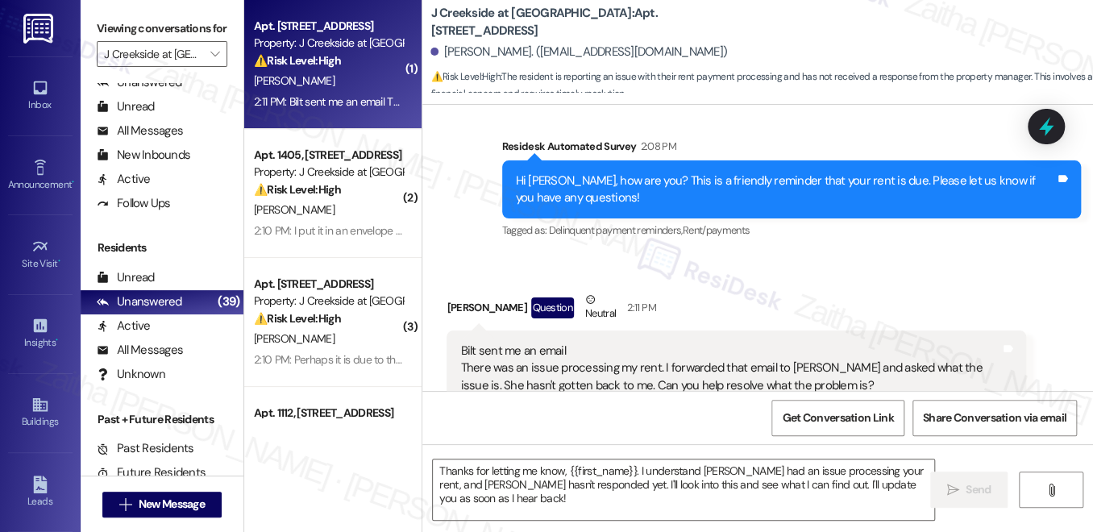
scroll to position [4706, 0]
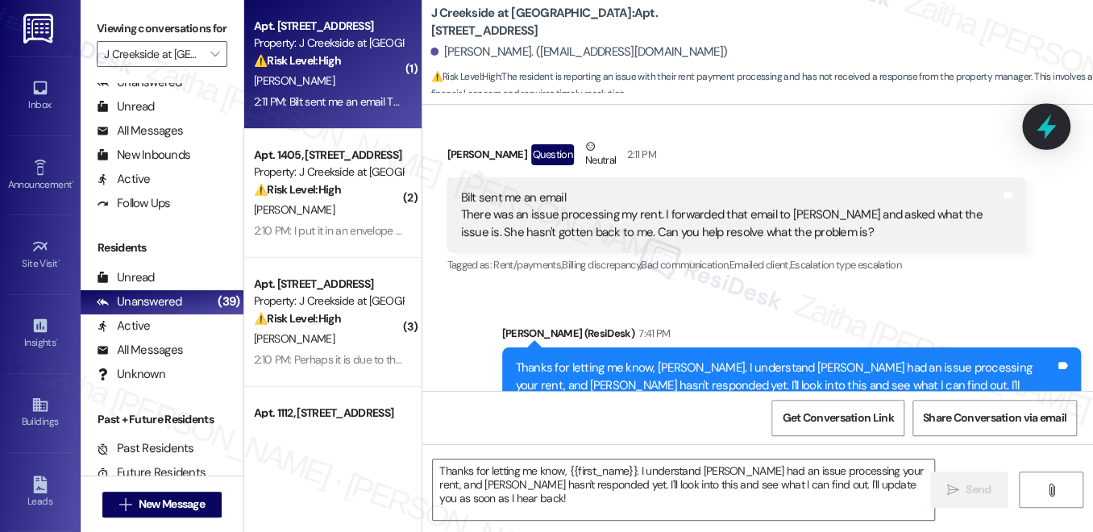
click at [1040, 131] on icon at bounding box center [1046, 126] width 27 height 27
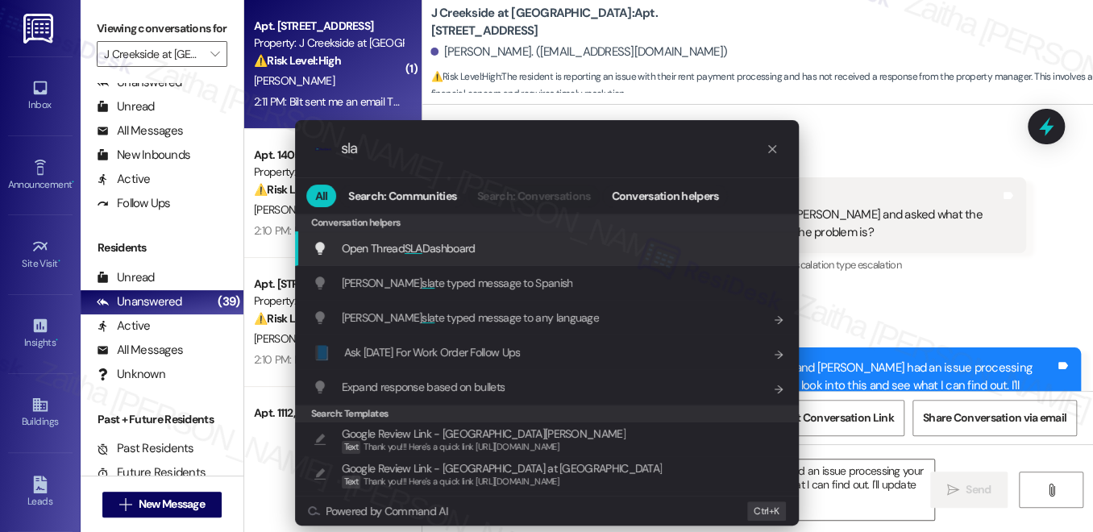
click at [452, 235] on div "Open Thread SLA Dashboard Add shortcut" at bounding box center [547, 248] width 504 height 35
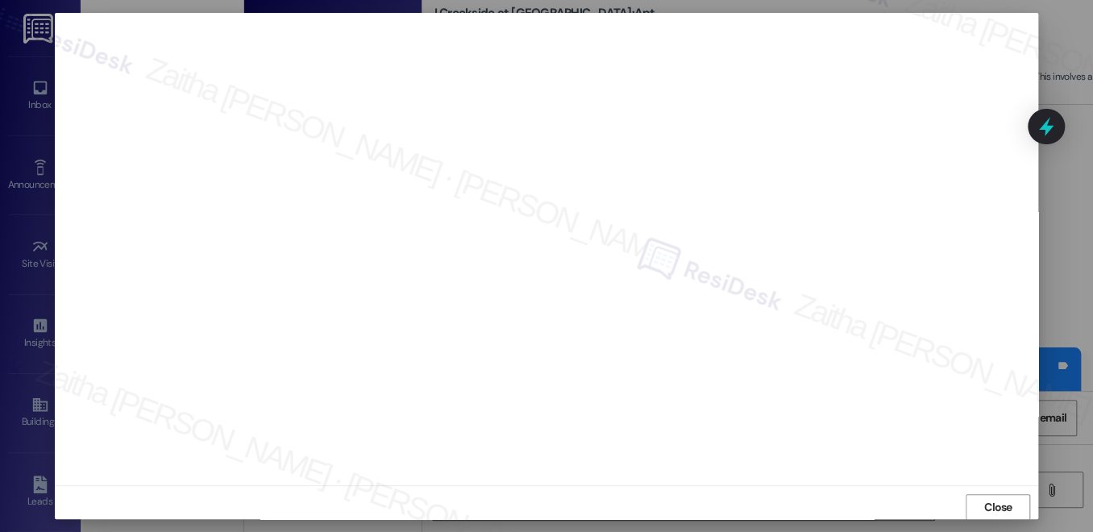
drag, startPoint x: 1000, startPoint y: 512, endPoint x: 969, endPoint y: 472, distance: 50.6
click at [1000, 512] on span "Close" at bounding box center [998, 507] width 28 height 17
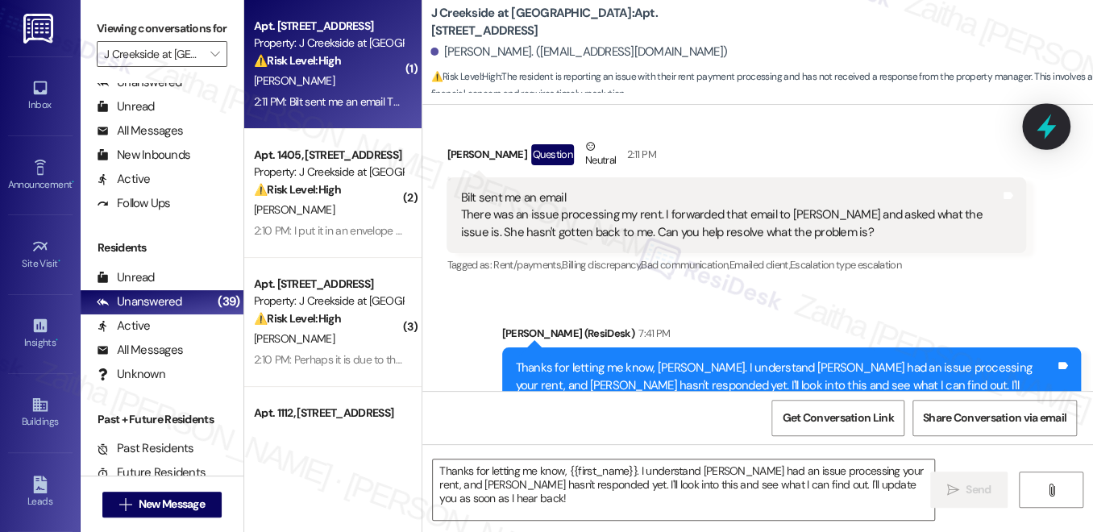
click at [1055, 125] on icon at bounding box center [1046, 126] width 19 height 25
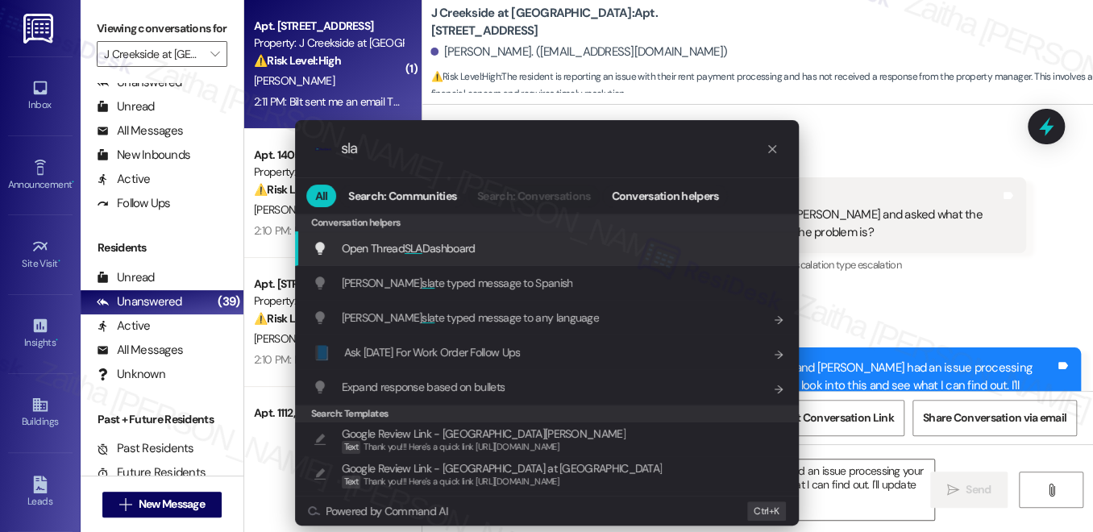
type input "sla"
click at [448, 242] on span "Open Thread SLA Dashboard" at bounding box center [409, 248] width 134 height 15
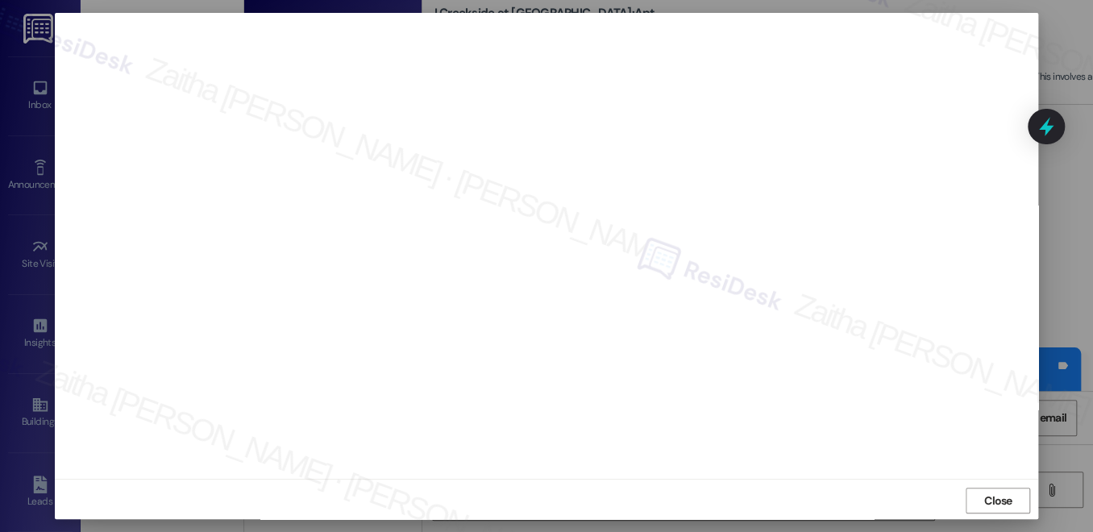
scroll to position [15, 0]
click at [987, 497] on span "Close" at bounding box center [998, 499] width 28 height 17
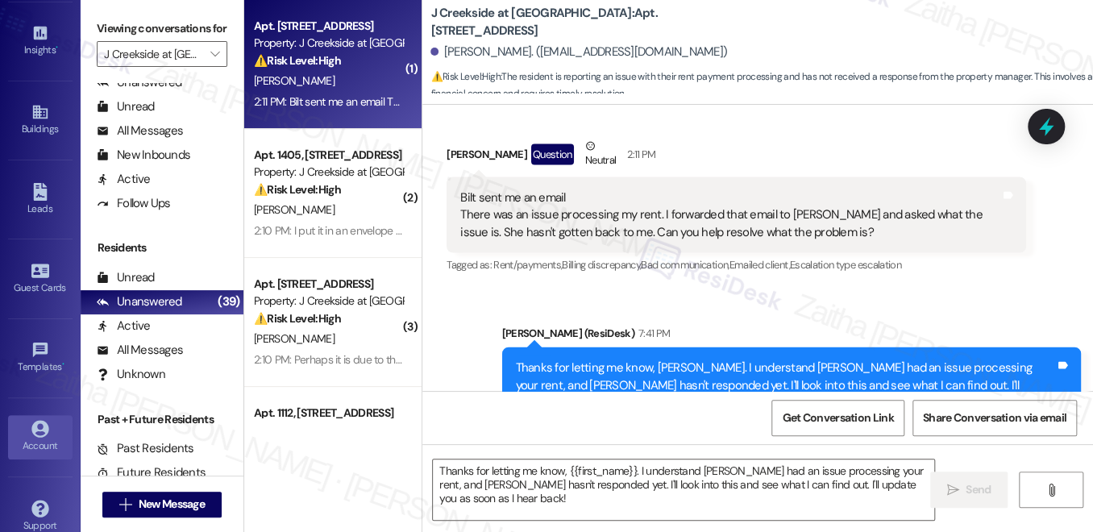
scroll to position [310, 0]
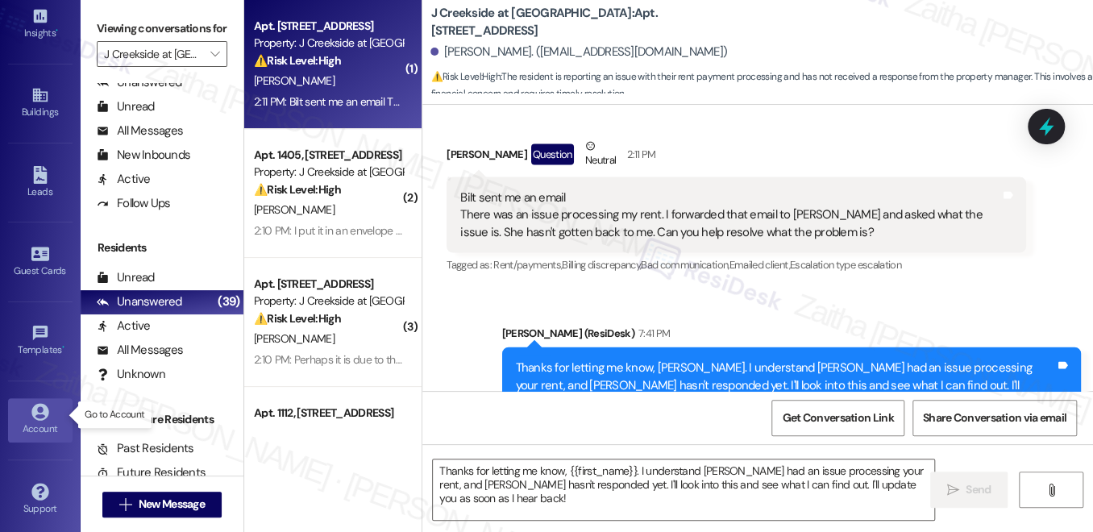
click at [31, 421] on div "Account" at bounding box center [40, 429] width 81 height 16
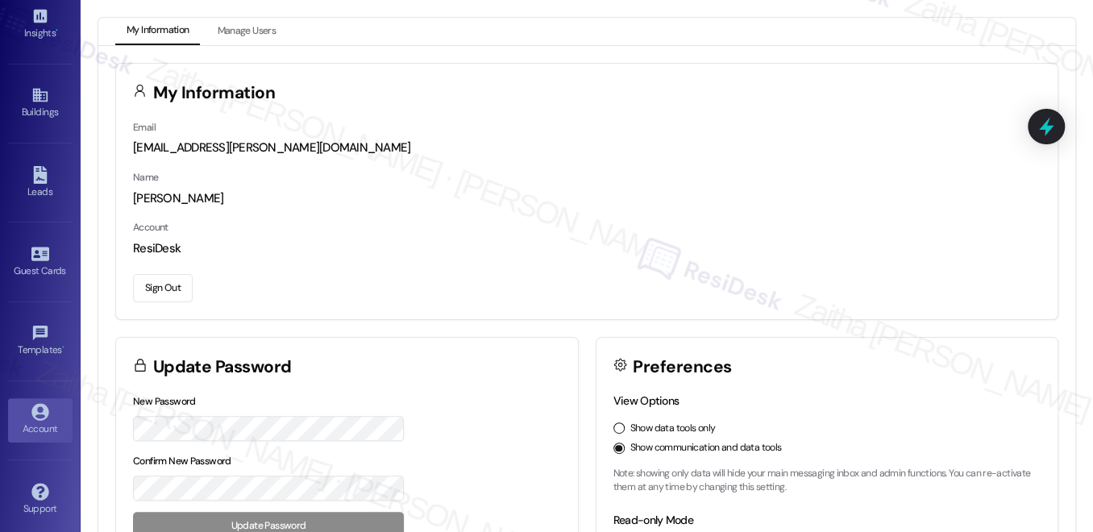
click at [150, 295] on button "Sign Out" at bounding box center [163, 288] width 60 height 28
